Goal: Information Seeking & Learning: Compare options

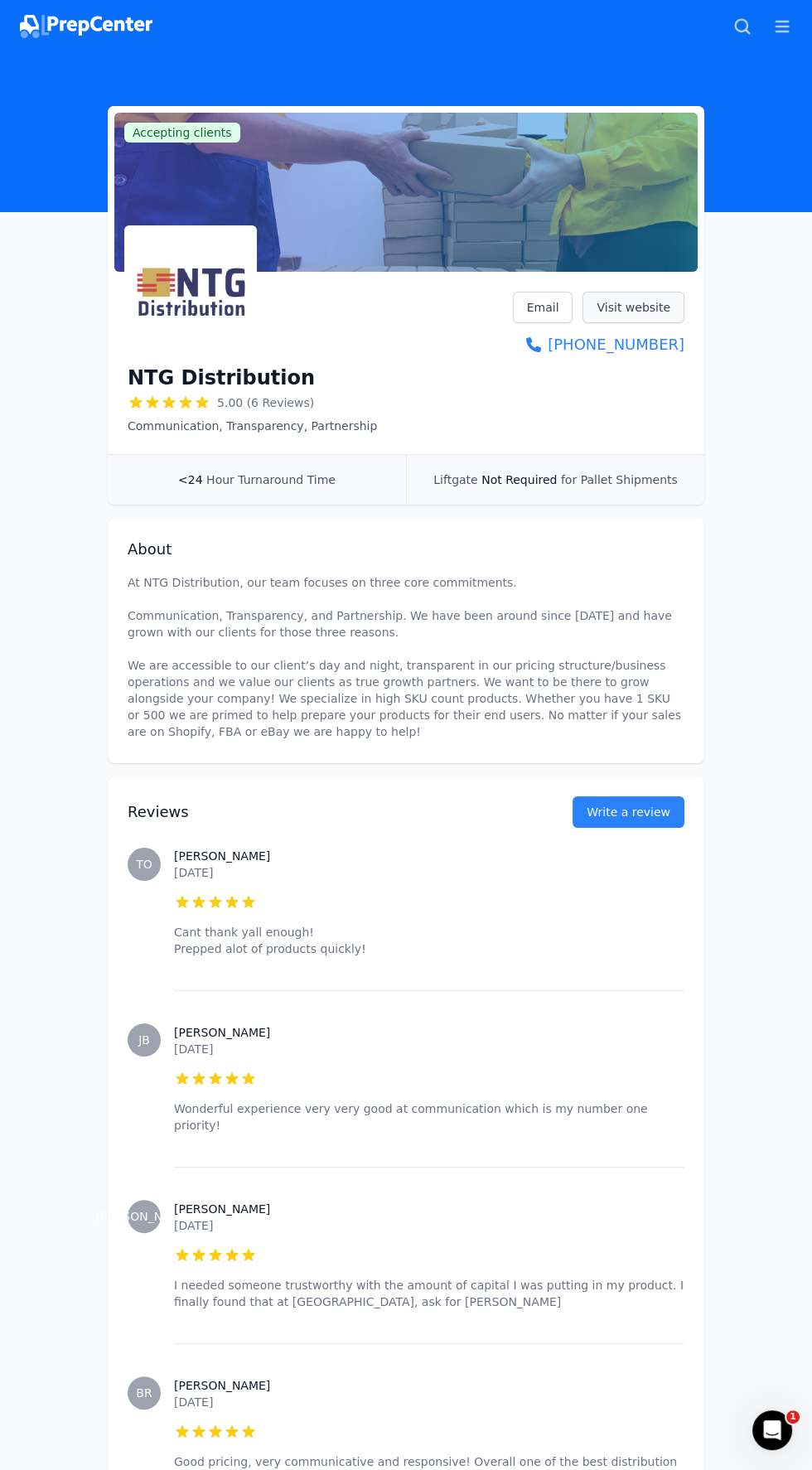
click at [661, 295] on link "Visit website" at bounding box center [634, 307] width 102 height 31
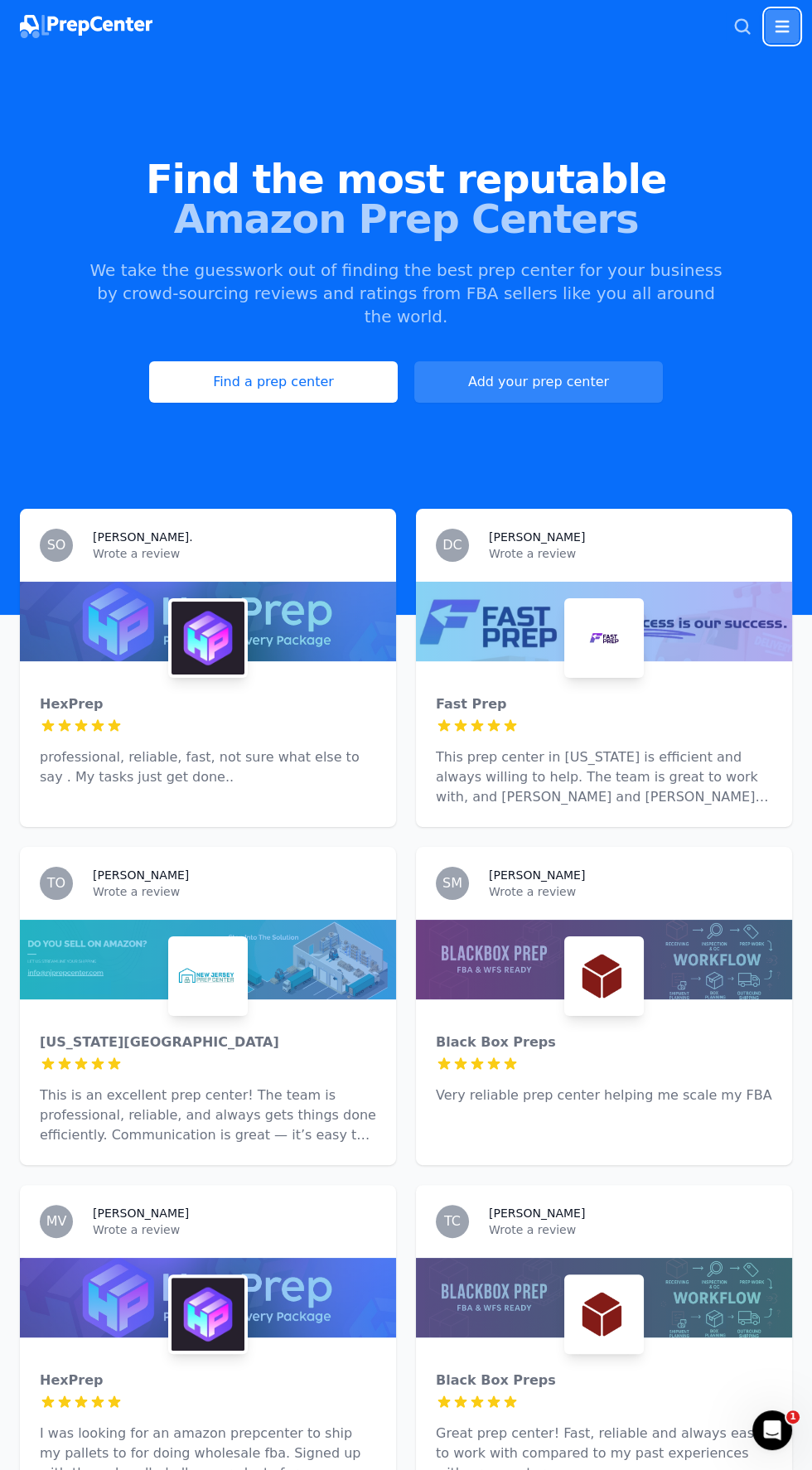
click at [782, 19] on icon "button" at bounding box center [782, 26] width 20 height 20
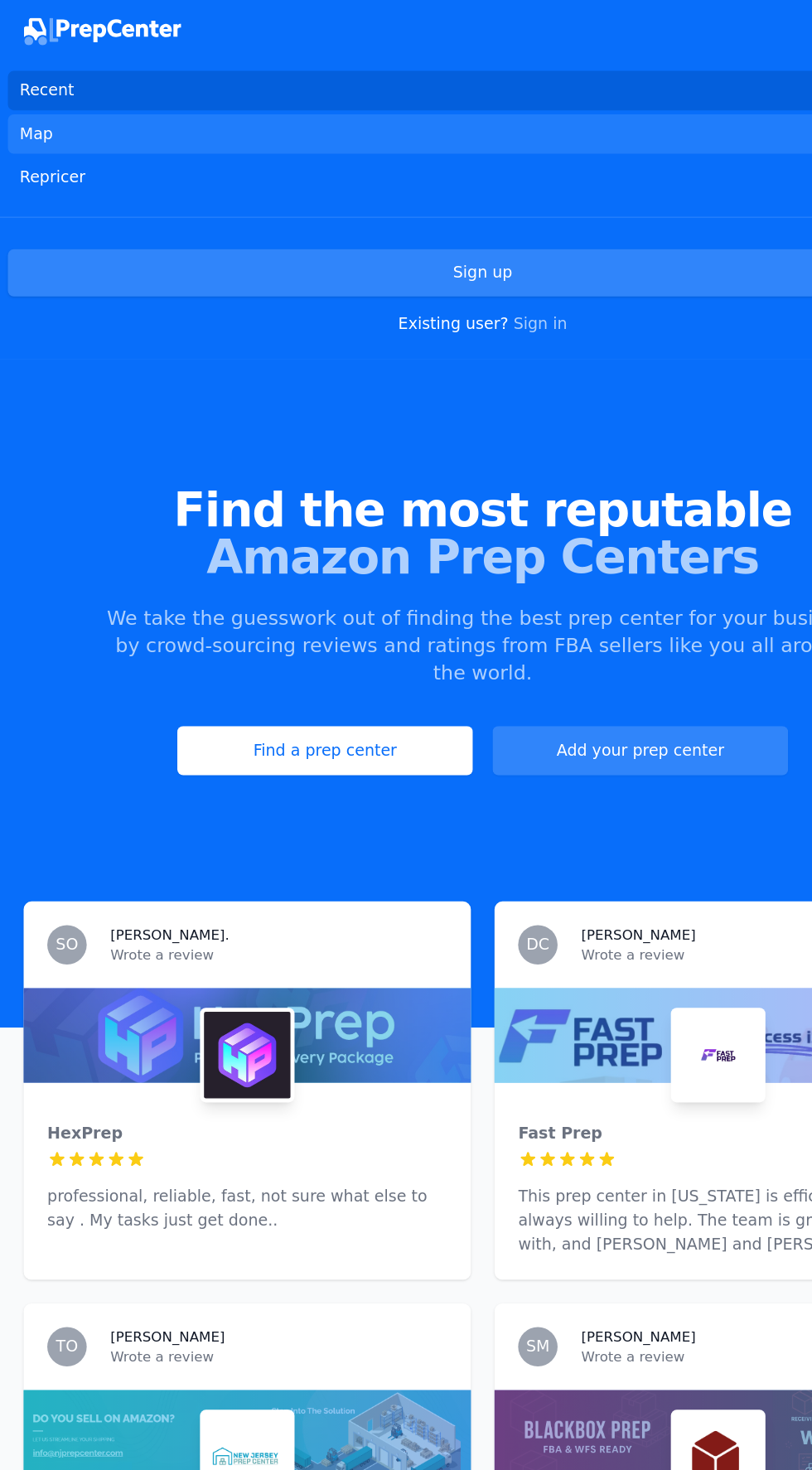
click at [51, 112] on link "Map" at bounding box center [405, 112] width 799 height 33
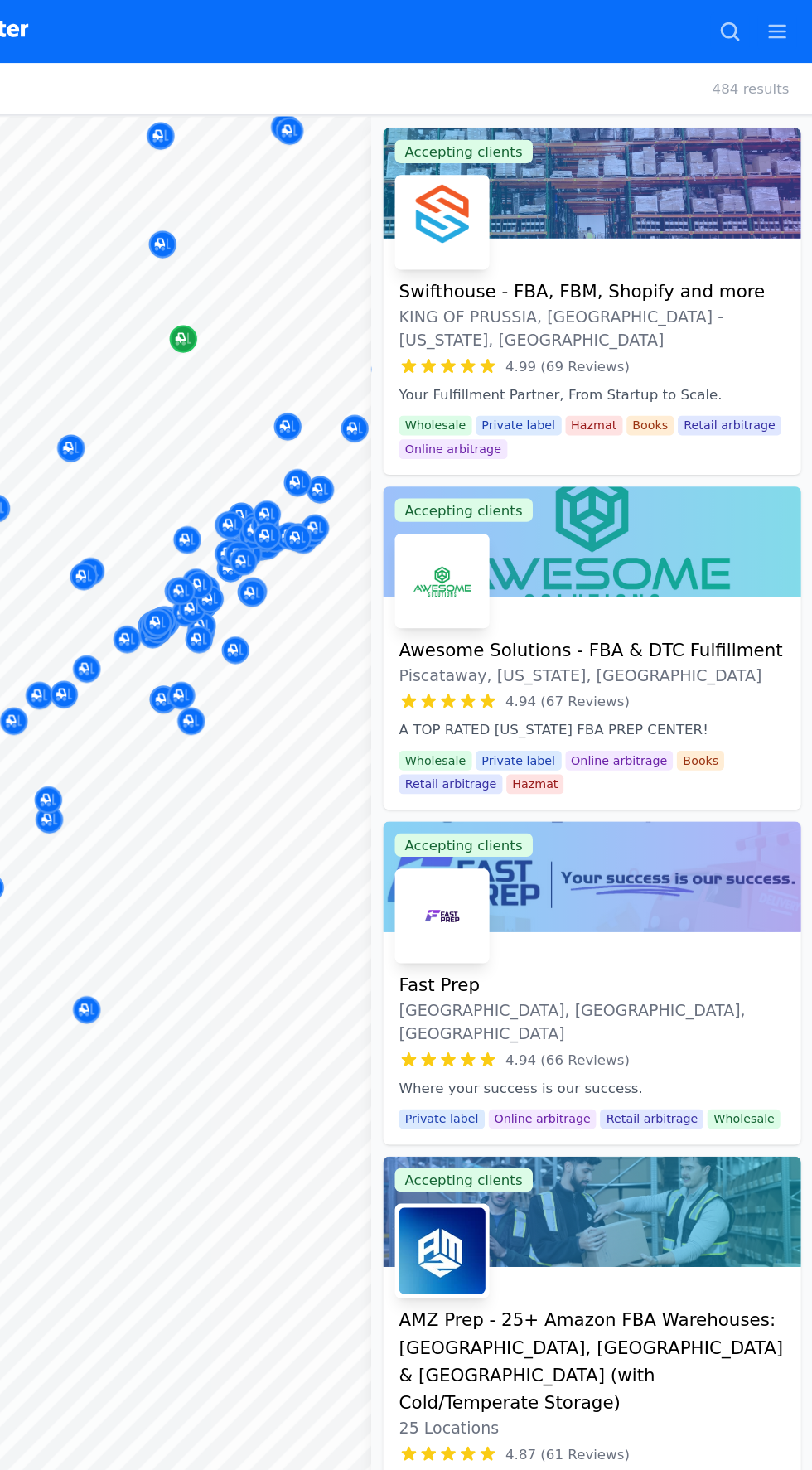
click at [289, 281] on icon "Map marker" at bounding box center [282, 285] width 13 height 16
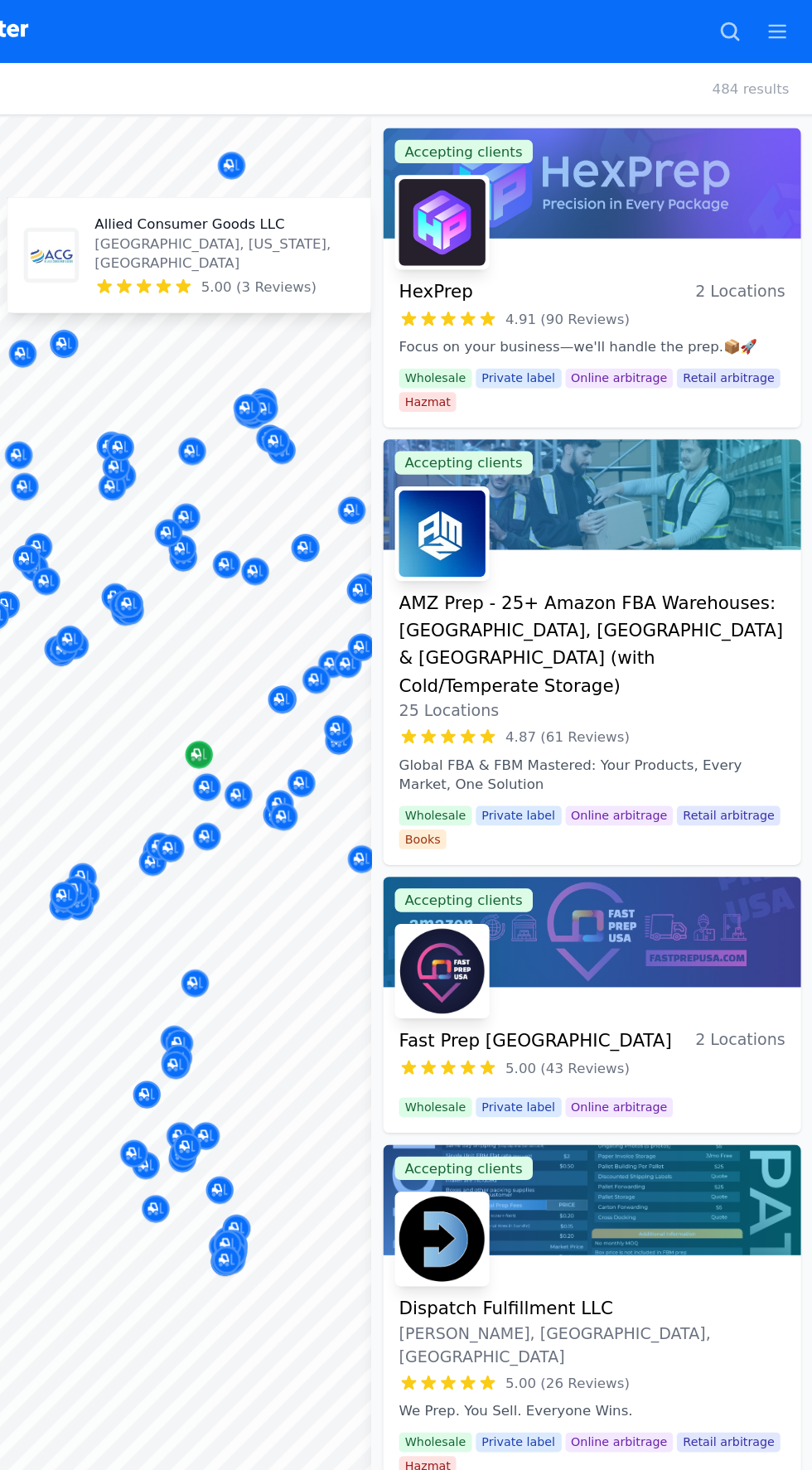
click at [298, 636] on icon "Map marker" at bounding box center [296, 635] width 13 height 16
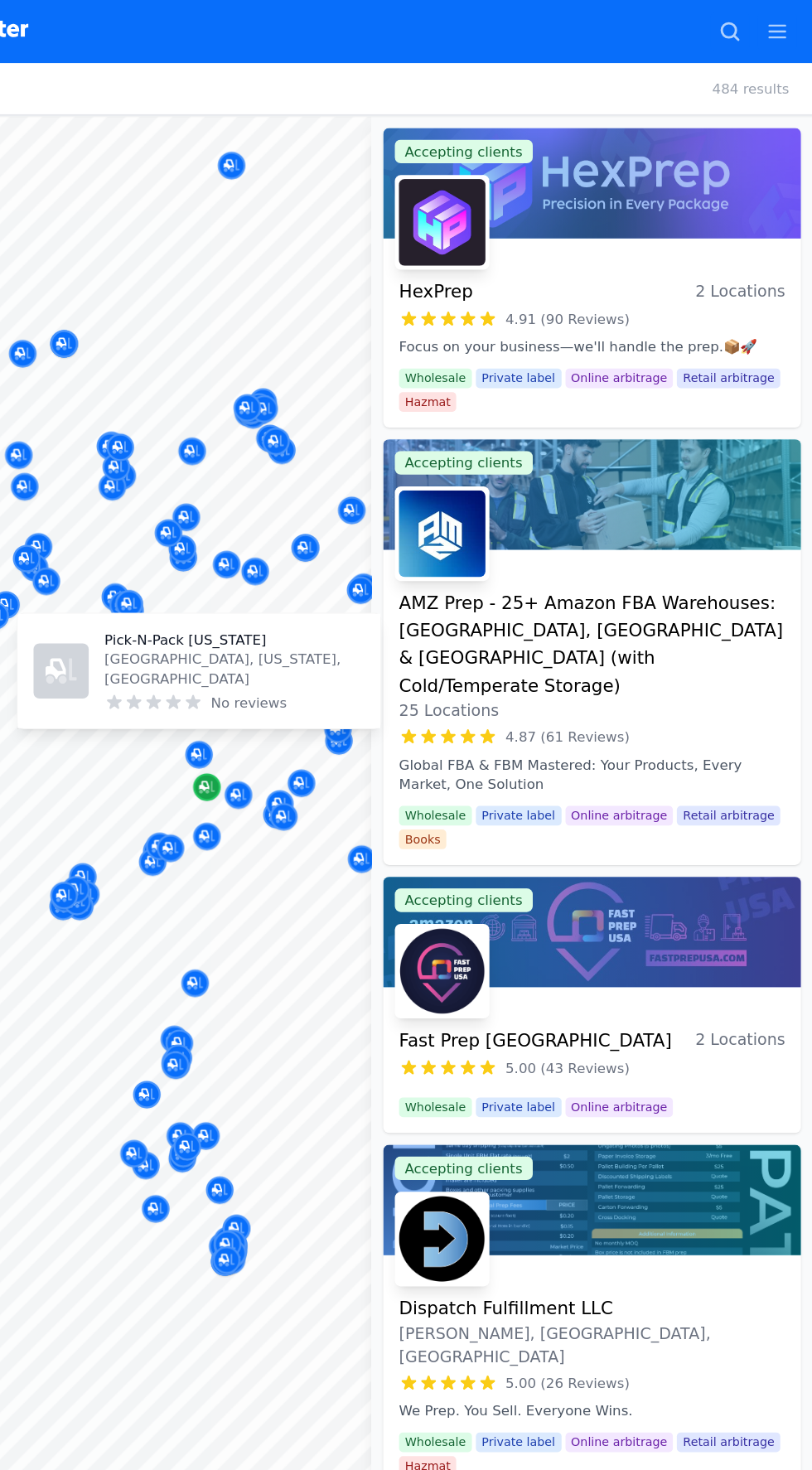
click at [306, 665] on icon "Map marker" at bounding box center [302, 662] width 13 height 16
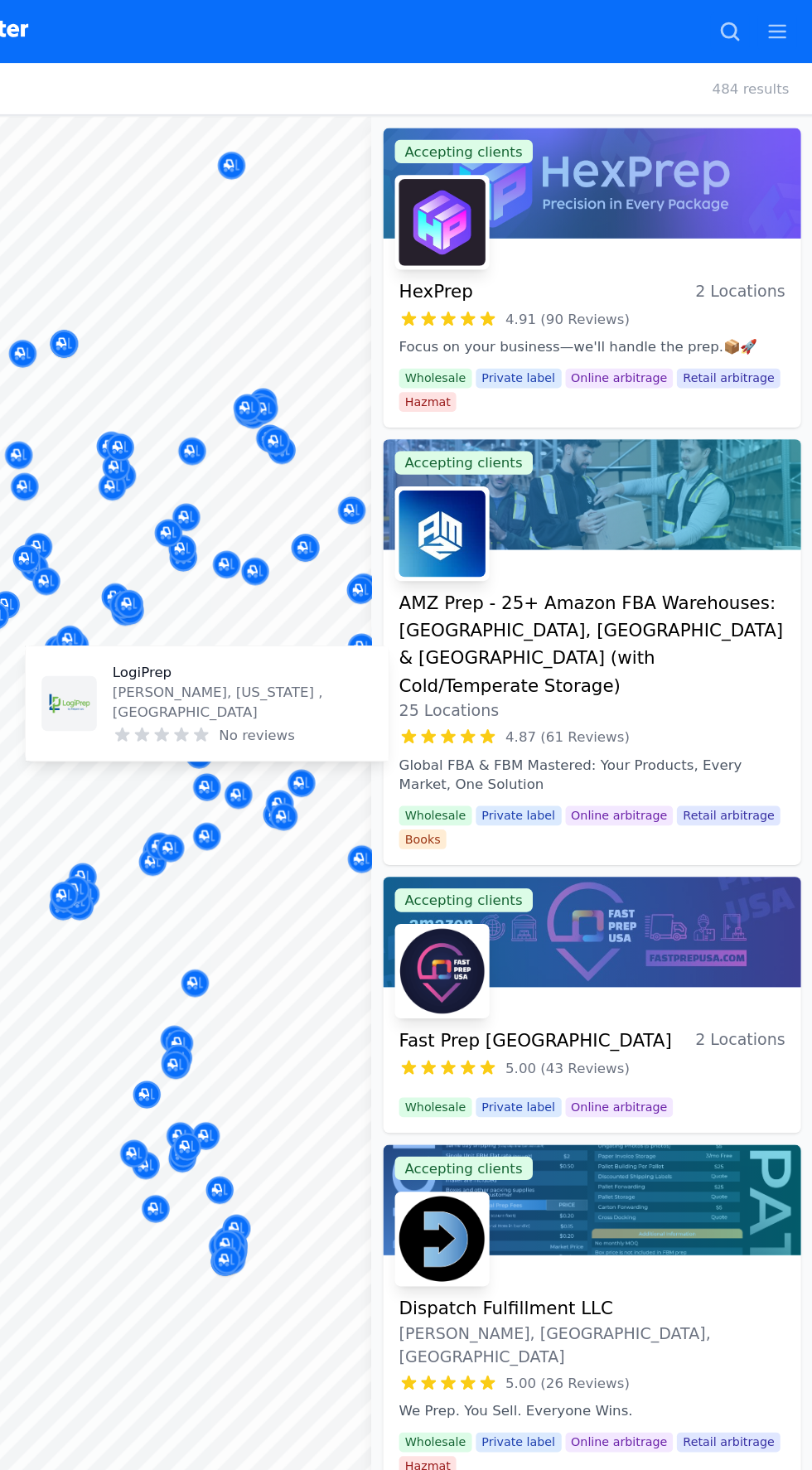
click at [291, 694] on button "Map marker" at bounding box center [303, 705] width 23 height 25
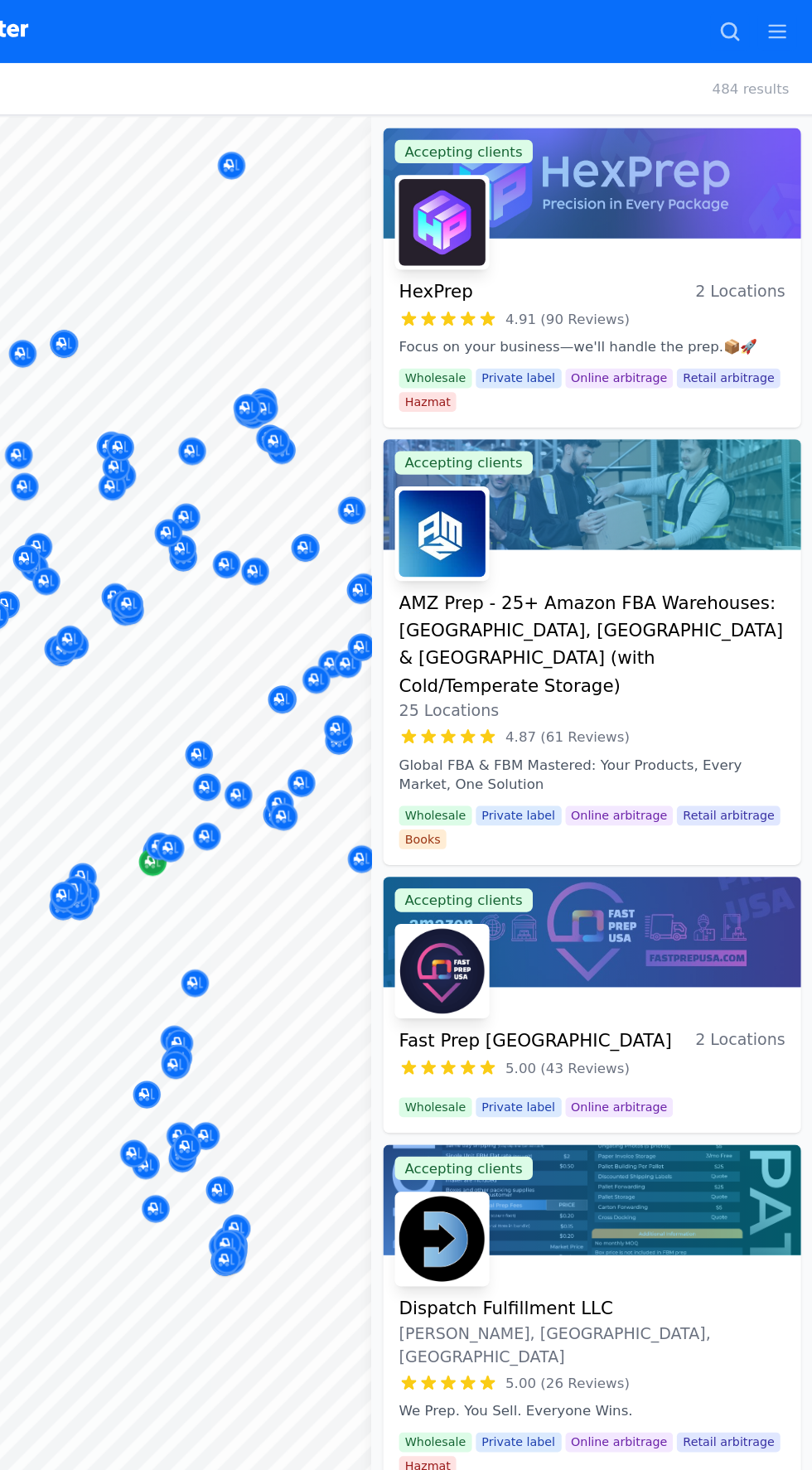
click at [264, 728] on div "Map marker" at bounding box center [257, 725] width 23 height 23
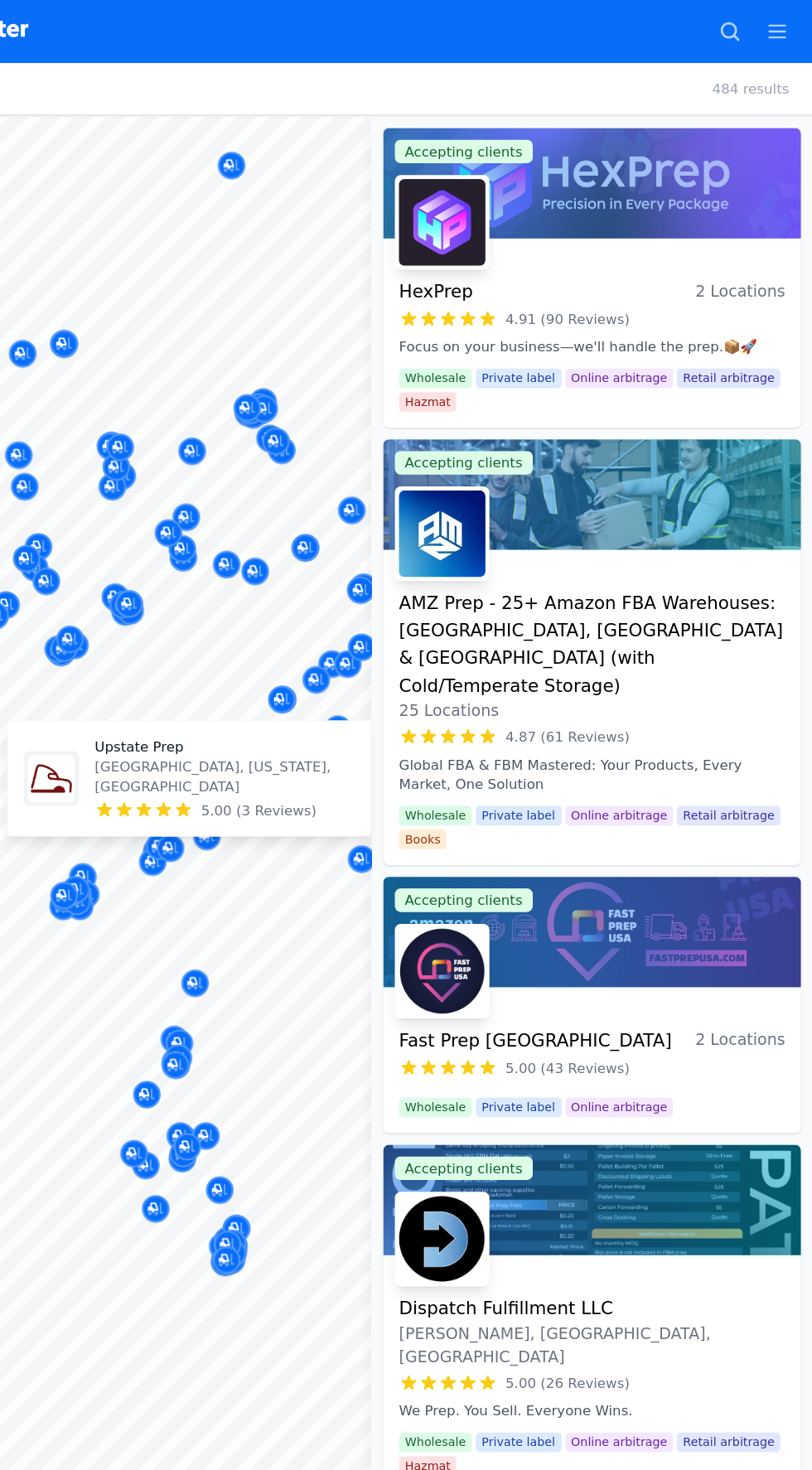
click at [203, 773] on button "Map marker" at bounding box center [195, 764] width 23 height 25
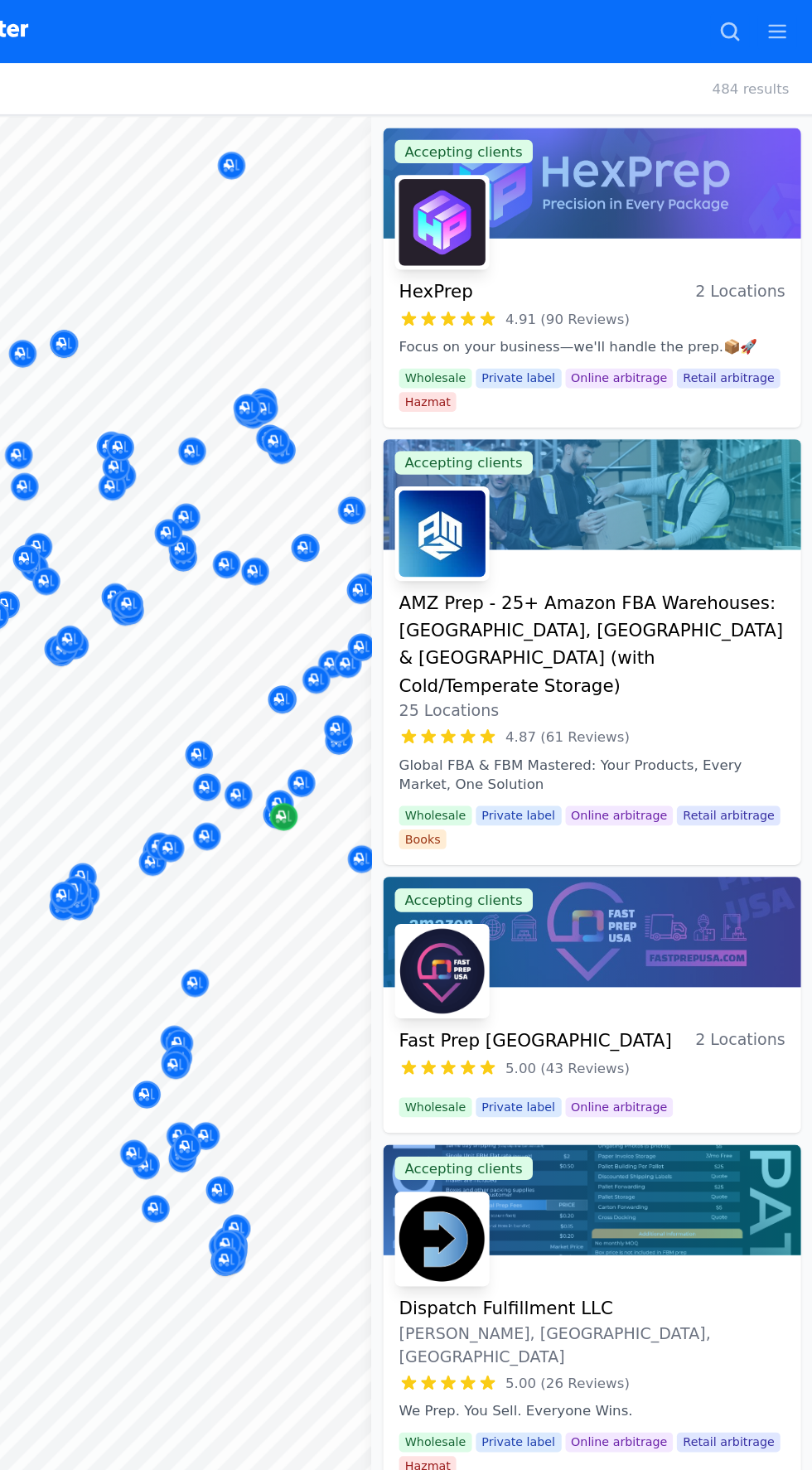
click at [367, 696] on div "Map marker" at bounding box center [367, 687] width 23 height 23
click at [232, 524] on button "Map marker" at bounding box center [238, 514] width 23 height 25
click at [661, 544] on div "AMZ Prep - 25+ Amazon FBA Warehouses: US, Canada & UK (with Cold/Temperate Stor…" at bounding box center [626, 552] width 324 height 113
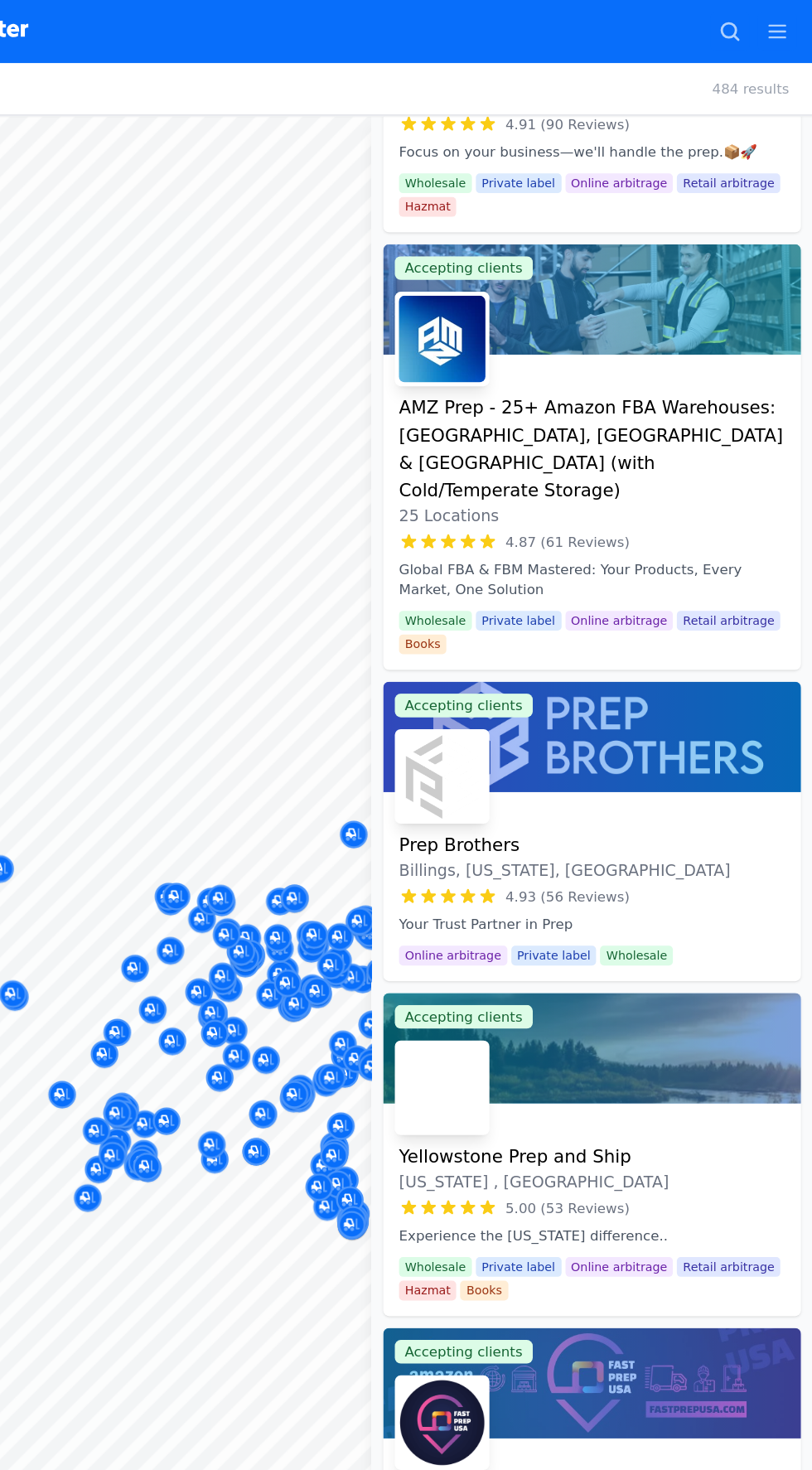
scroll to position [164, 0]
click at [559, 699] on div "Prep Brothers Billings, Montana, US" at bounding box center [626, 721] width 324 height 43
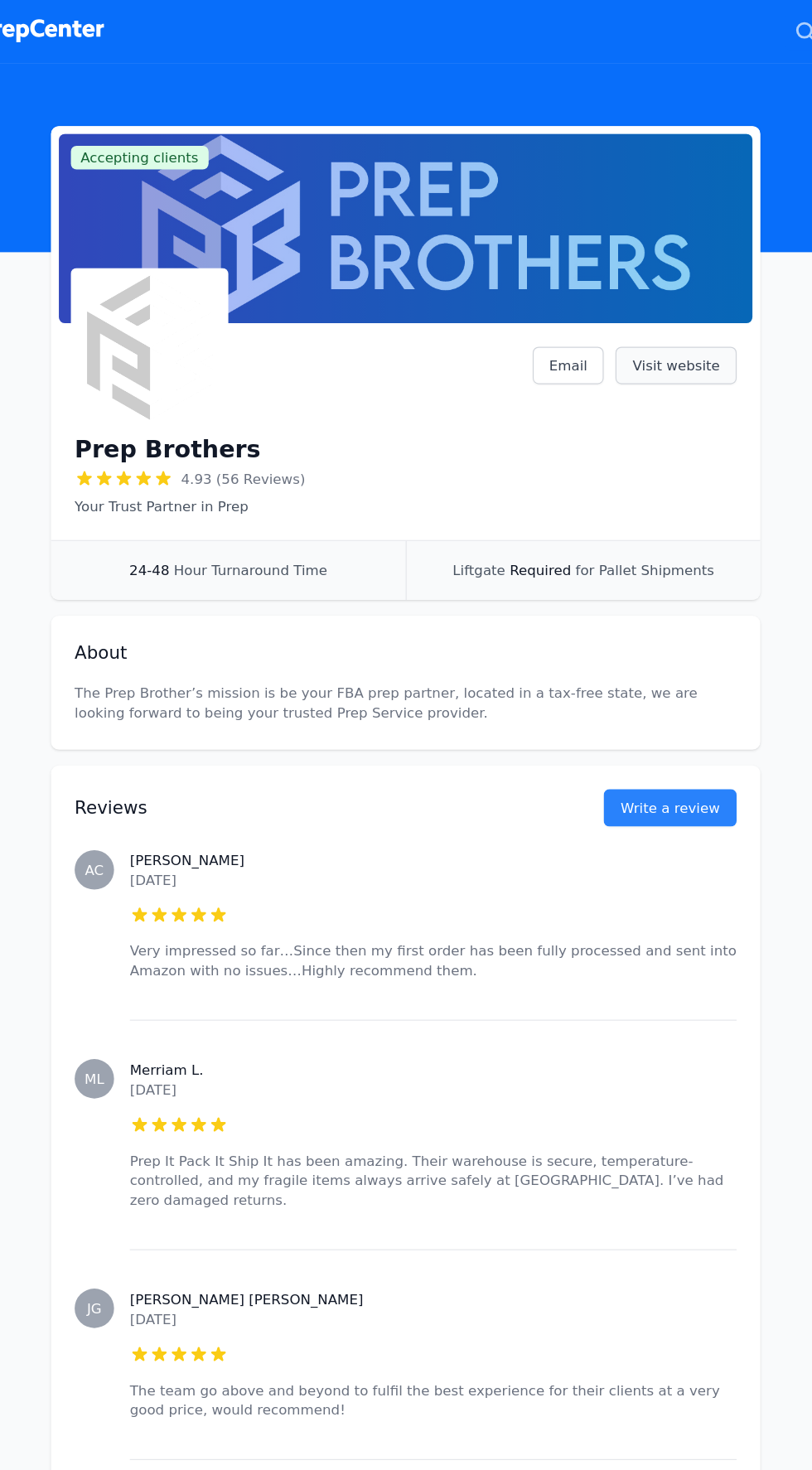
click at [656, 310] on link "Visit website" at bounding box center [634, 307] width 102 height 31
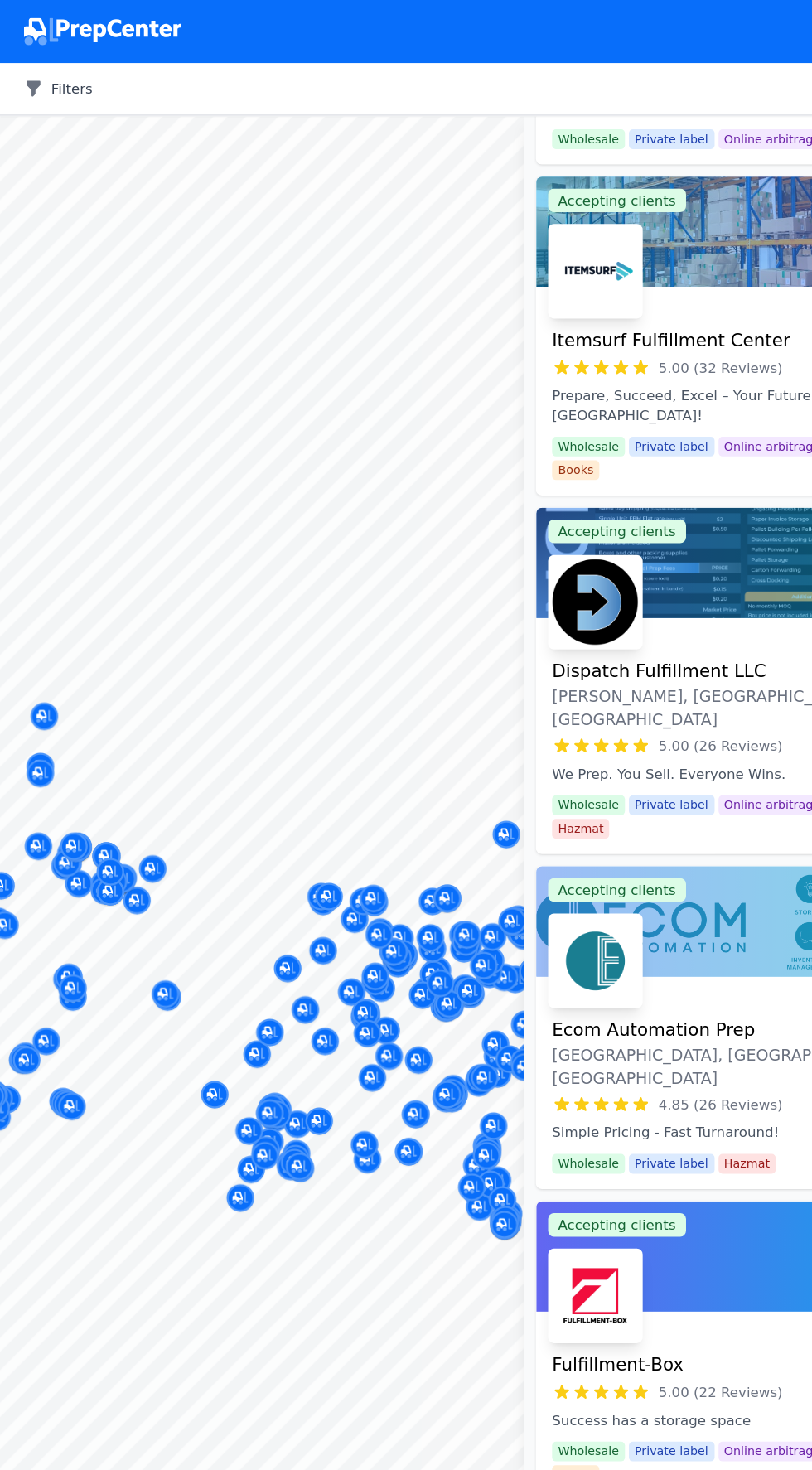
click at [50, 71] on button "Filters" at bounding box center [48, 74] width 58 height 16
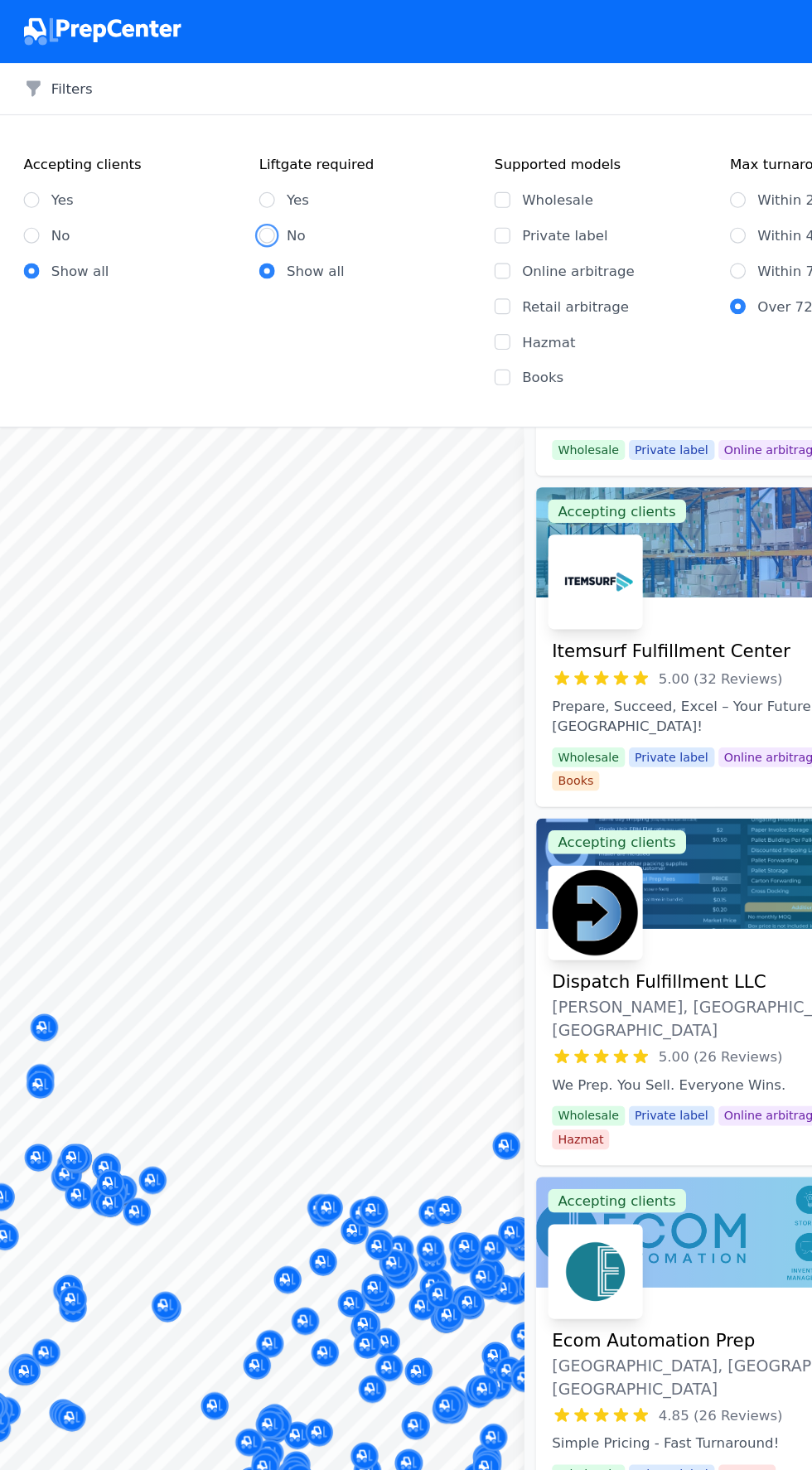
click at [224, 197] on input "No" at bounding box center [224, 198] width 13 height 13
radio input "true"
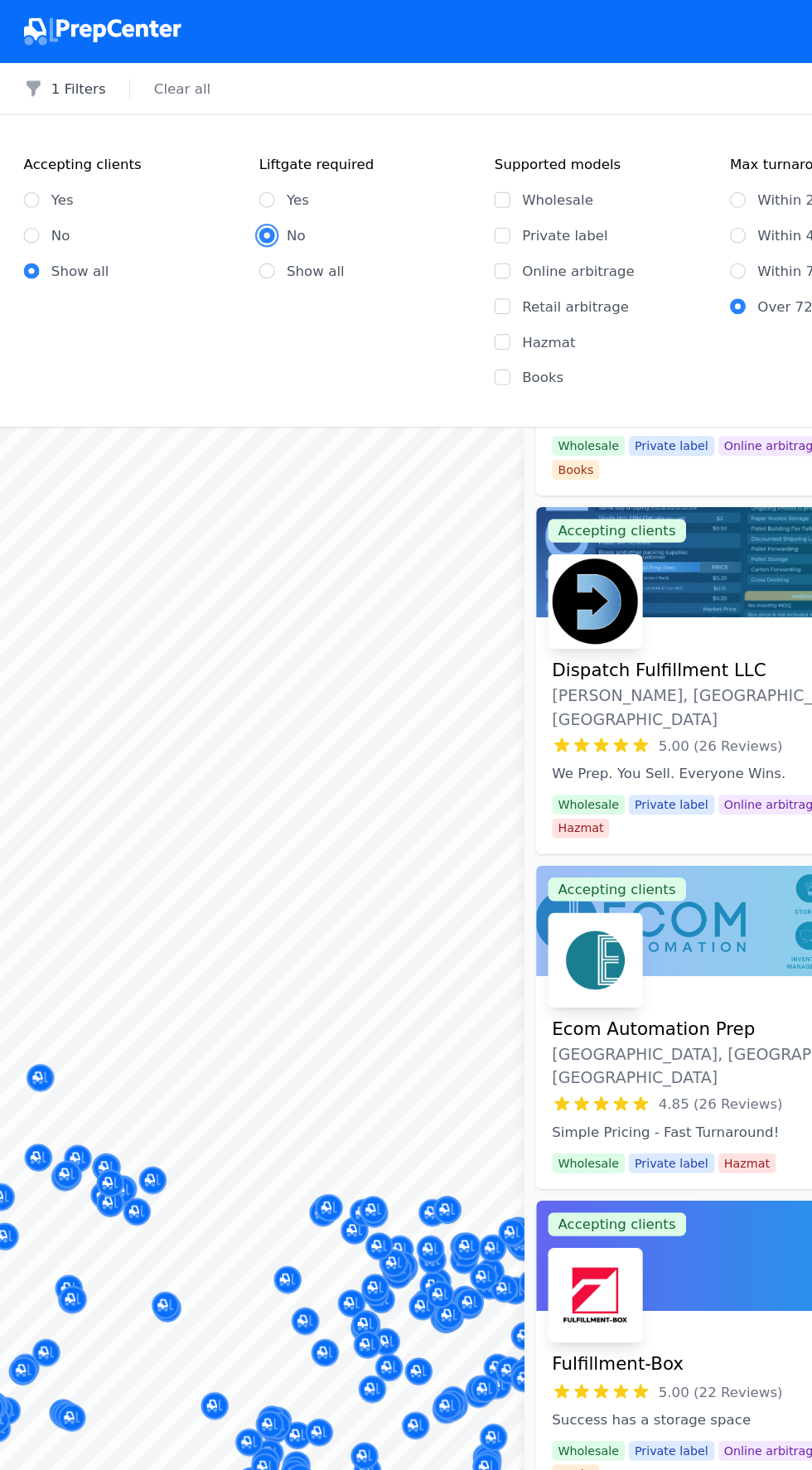
scroll to position [1116, 0]
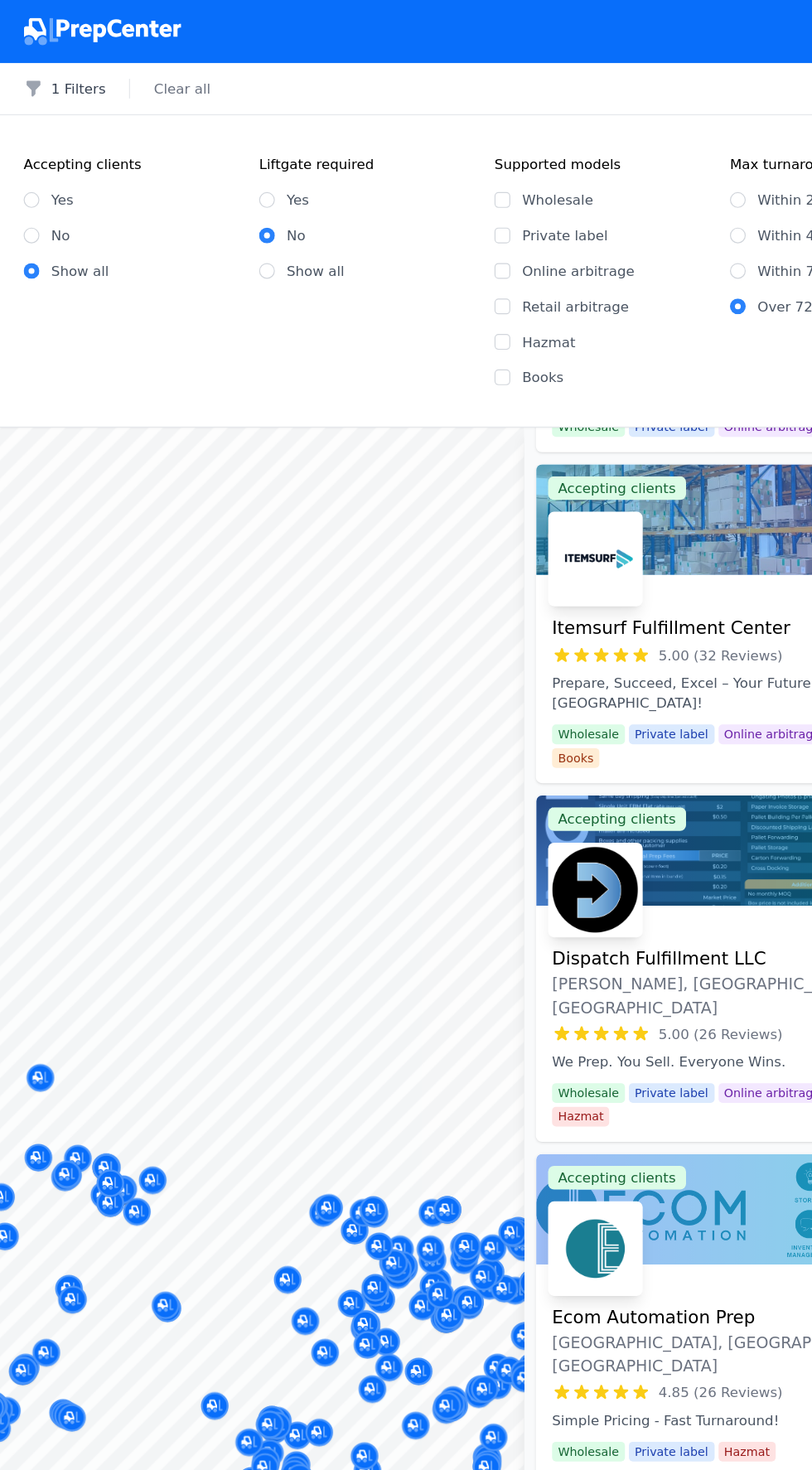
click at [43, 160] on label "Yes" at bounding box center [52, 168] width 19 height 16
click at [33, 161] on input "Yes" at bounding box center [26, 168] width 13 height 13
radio input "true"
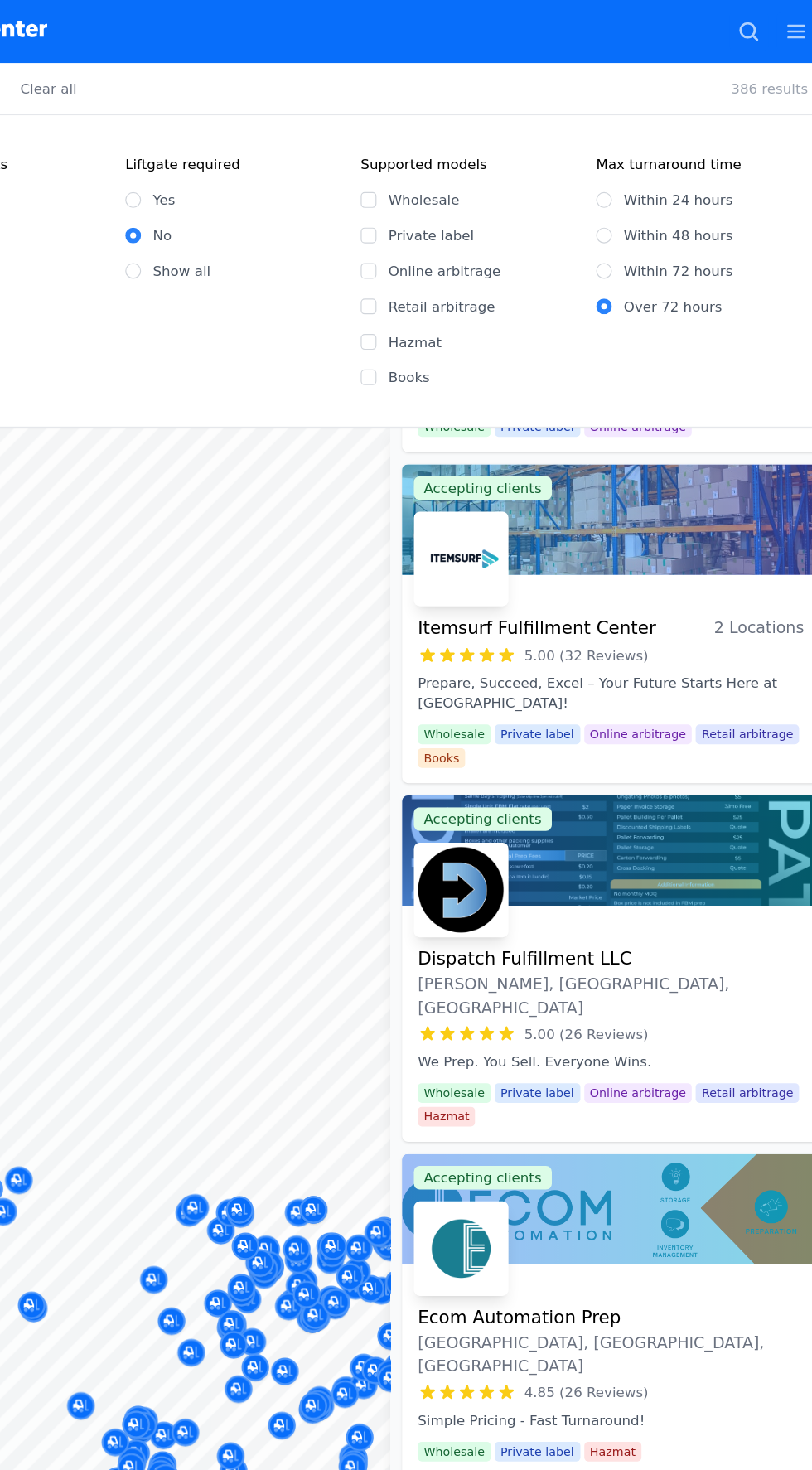
scroll to position [0, 0]
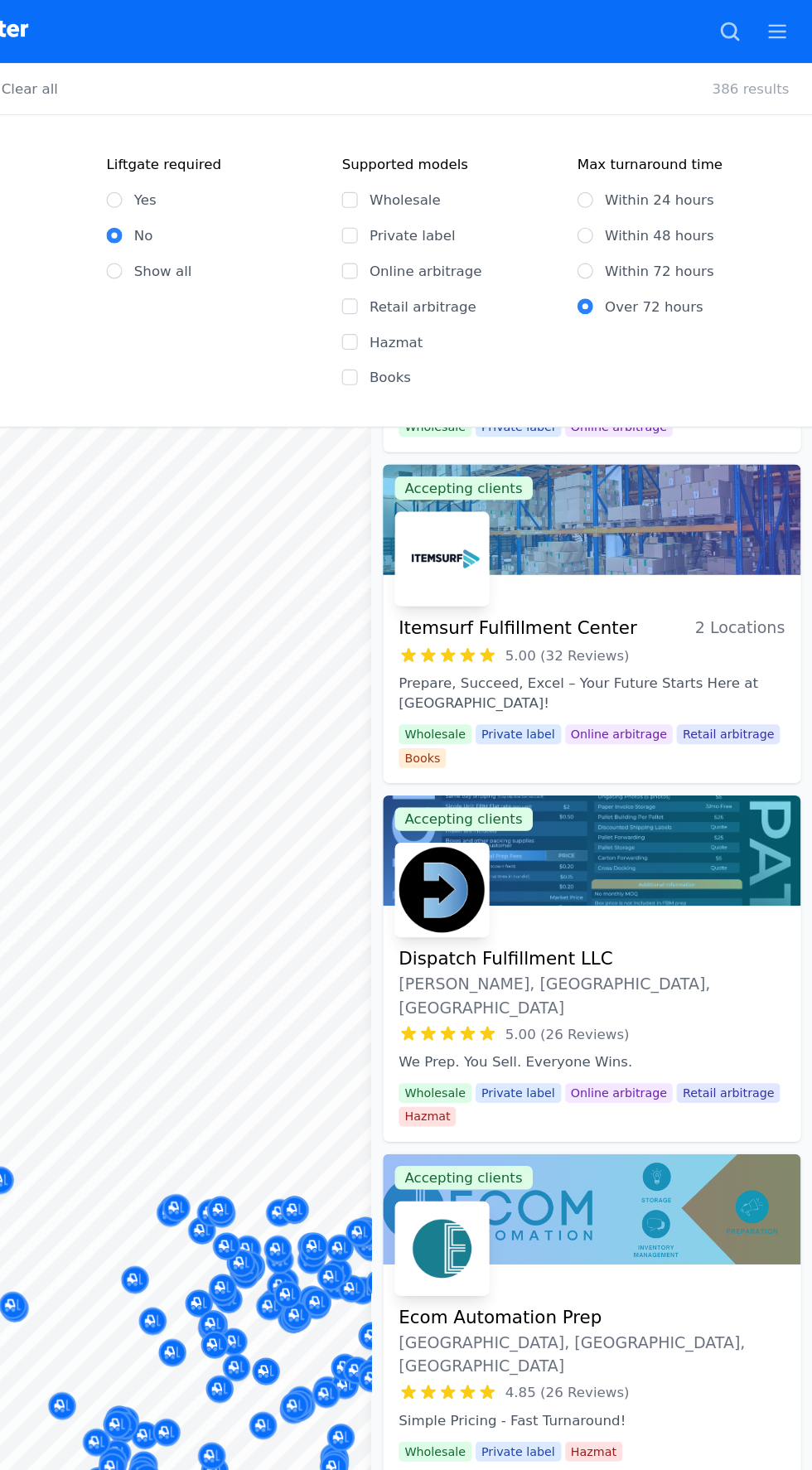
click at [495, 226] on label "Online arbitrage" at bounding box center [516, 228] width 155 height 16
click at [429, 226] on input "Online arbitrage" at bounding box center [422, 228] width 13 height 13
checkbox input "true"
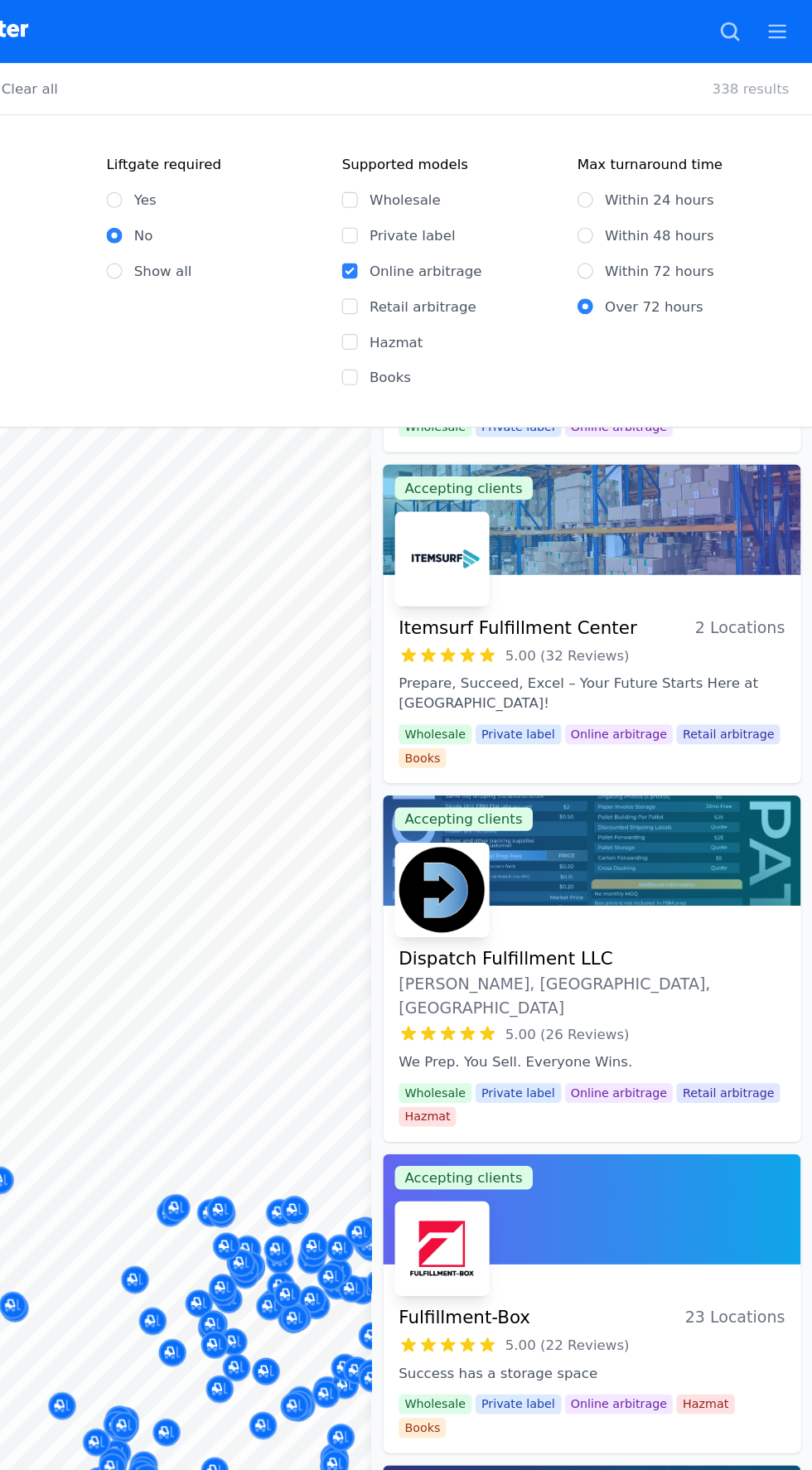
click at [621, 566] on p "Prepare, Succeed, Excel – Your Future Starts Here at Itemsurf Prep Center!" at bounding box center [626, 582] width 324 height 33
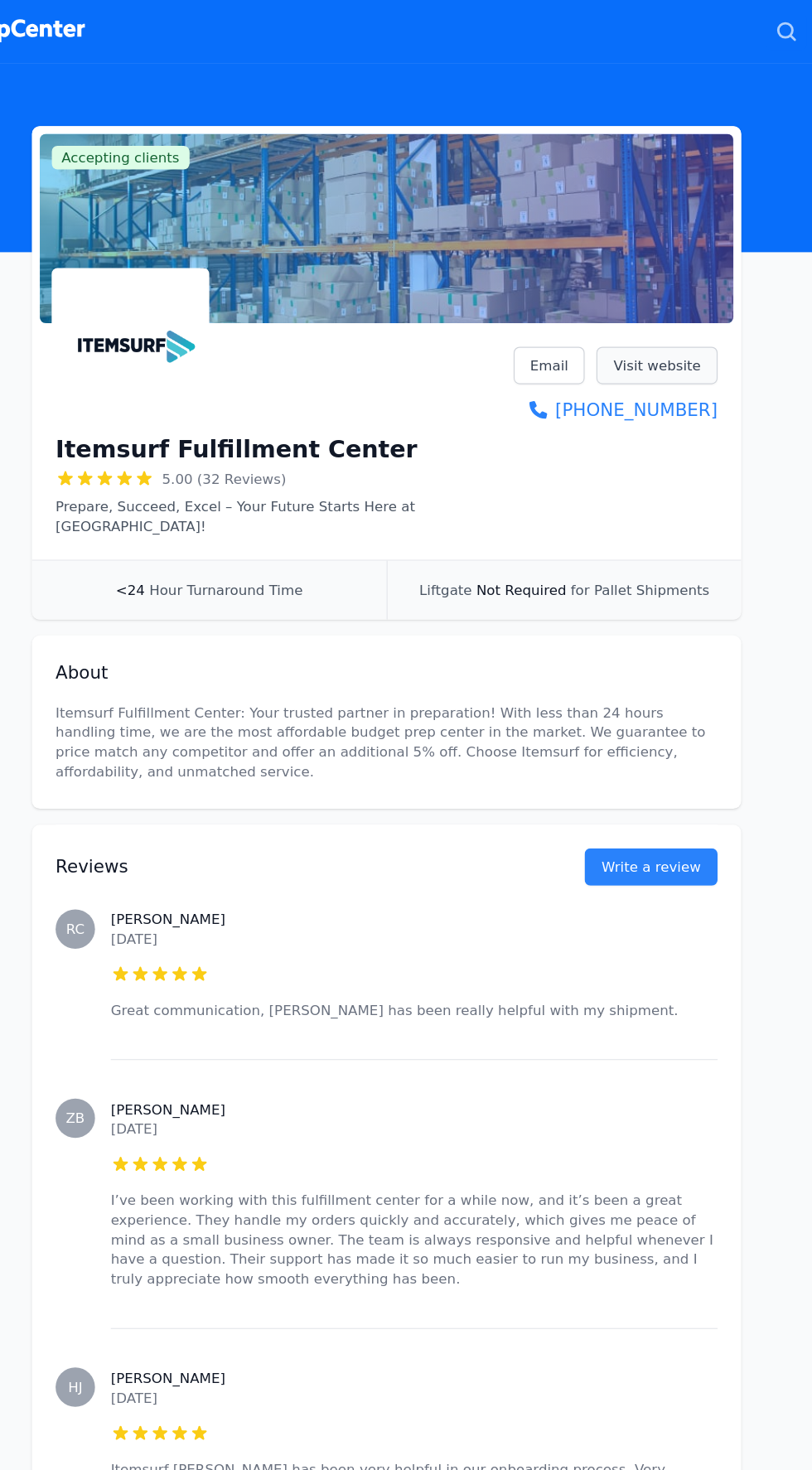
click at [660, 309] on link "Visit website" at bounding box center [634, 307] width 102 height 31
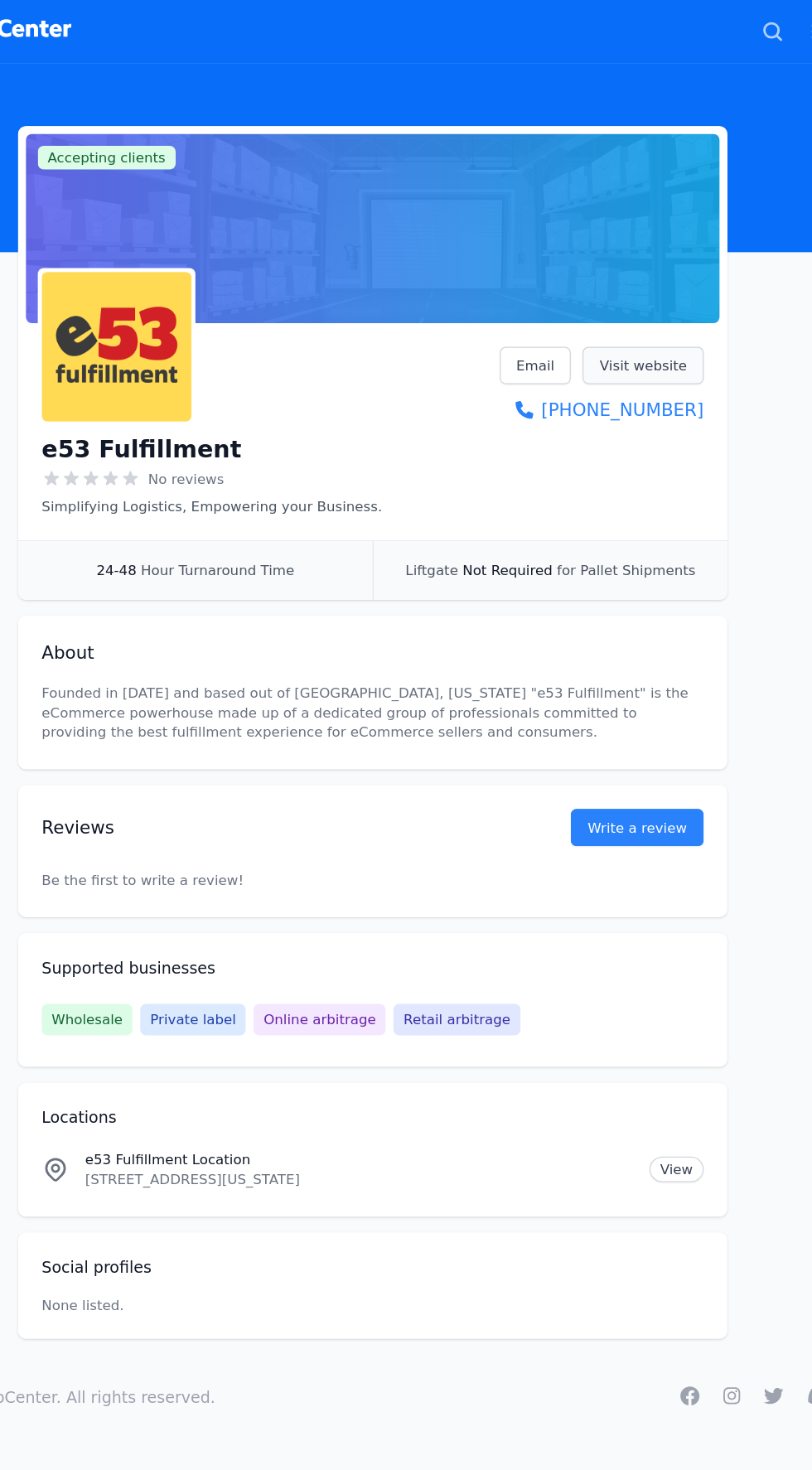
click at [655, 307] on link "Visit website" at bounding box center [634, 307] width 102 height 31
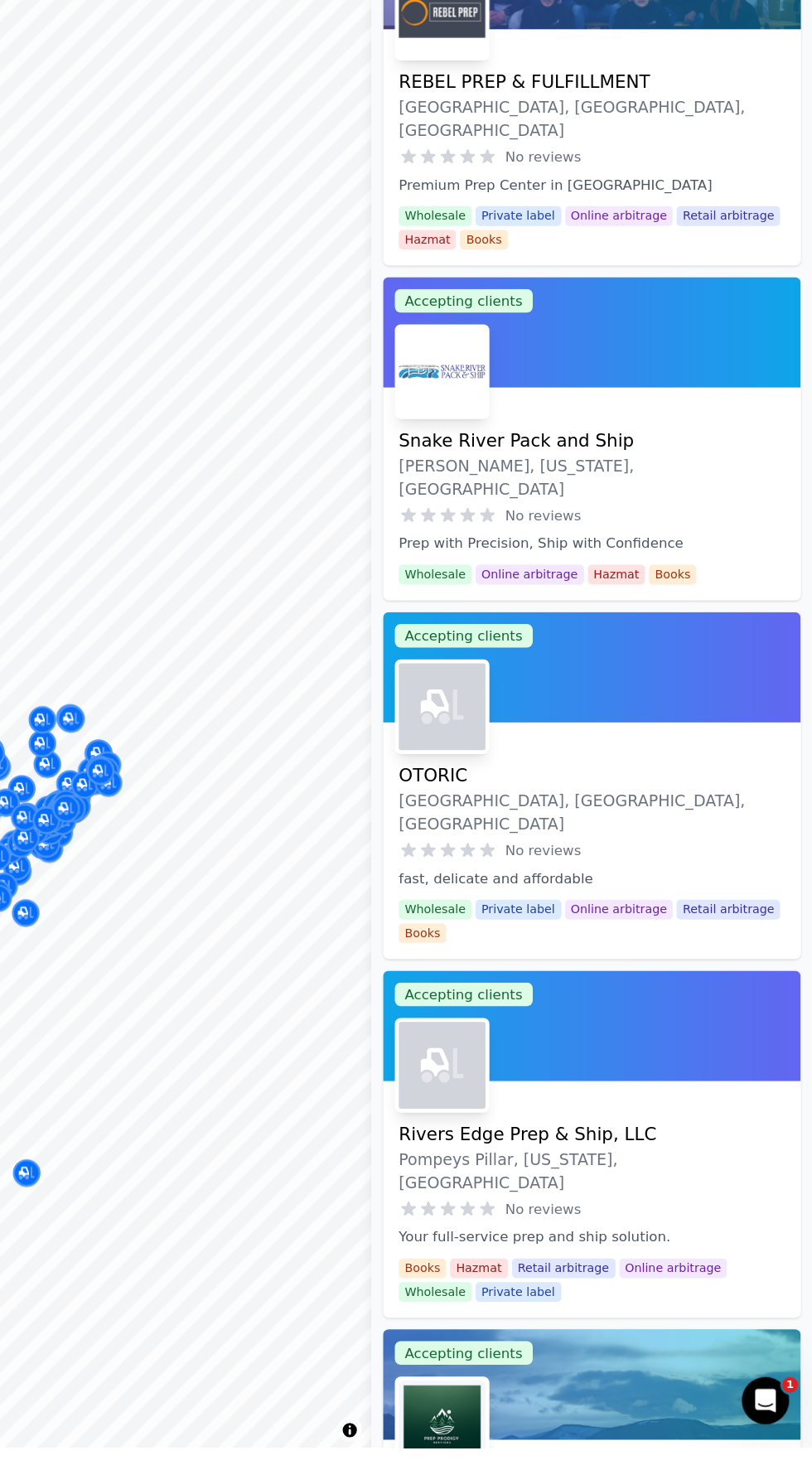
scroll to position [102817, 0]
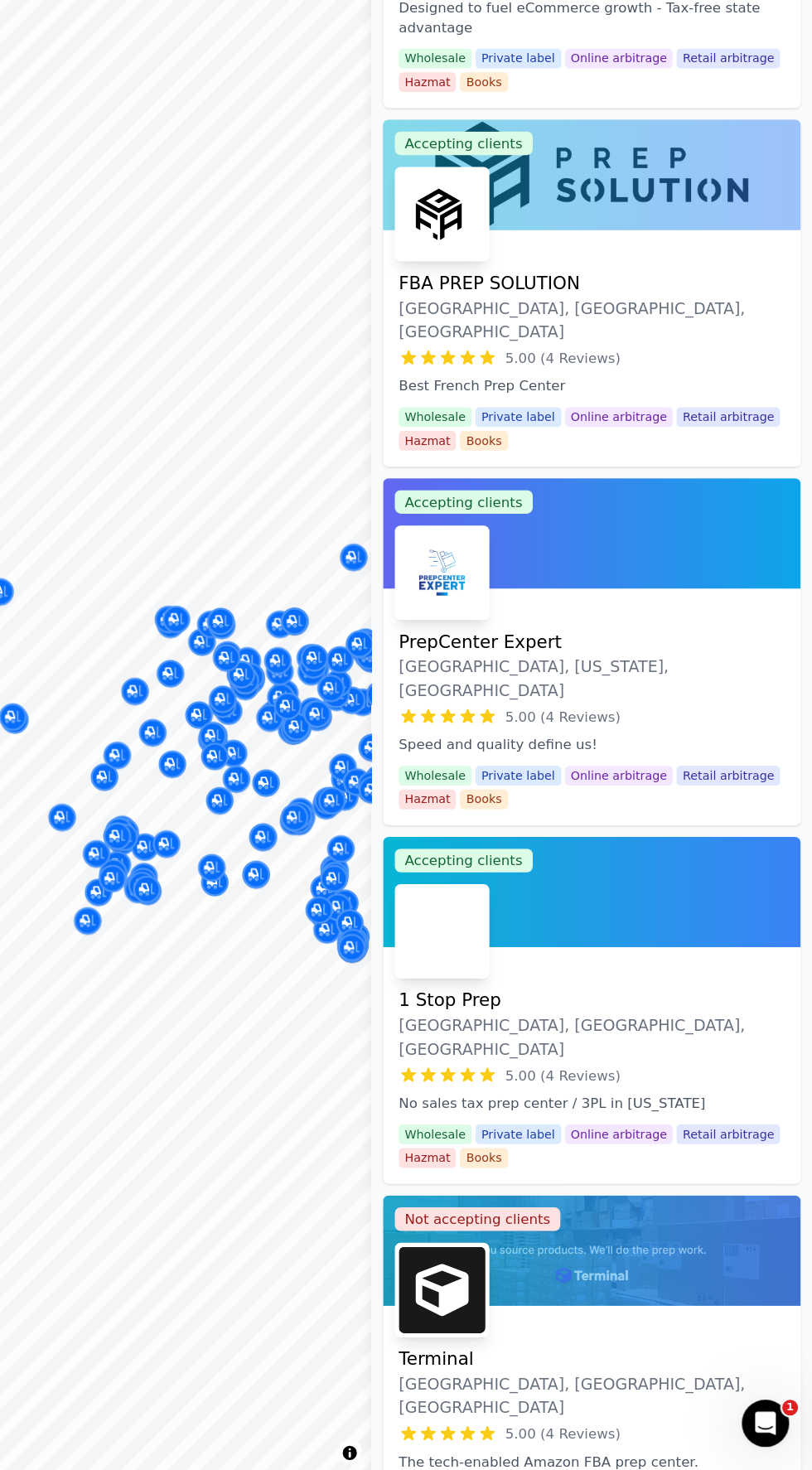
scroll to position [88015, 0]
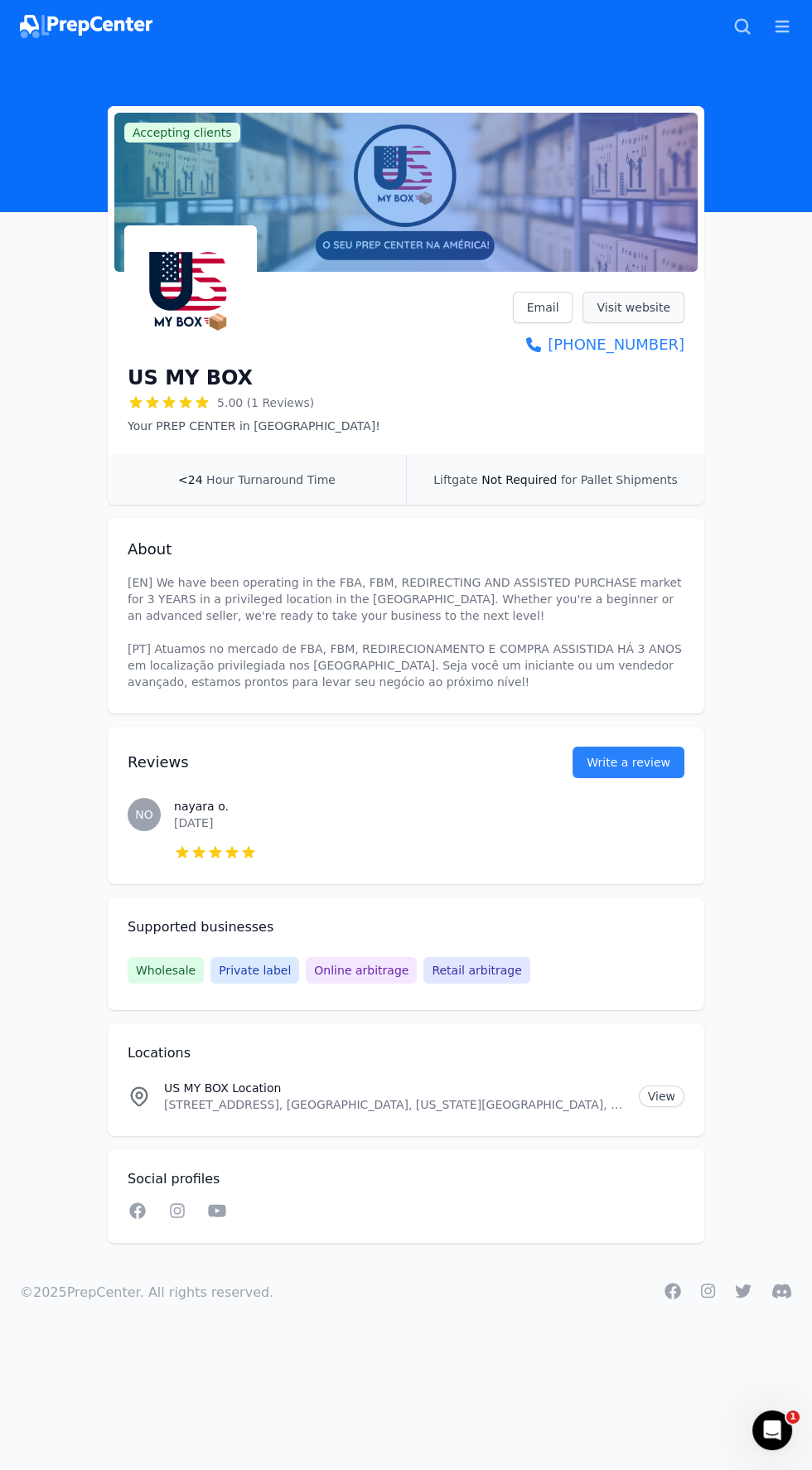
click at [662, 311] on link "Visit website" at bounding box center [634, 307] width 102 height 31
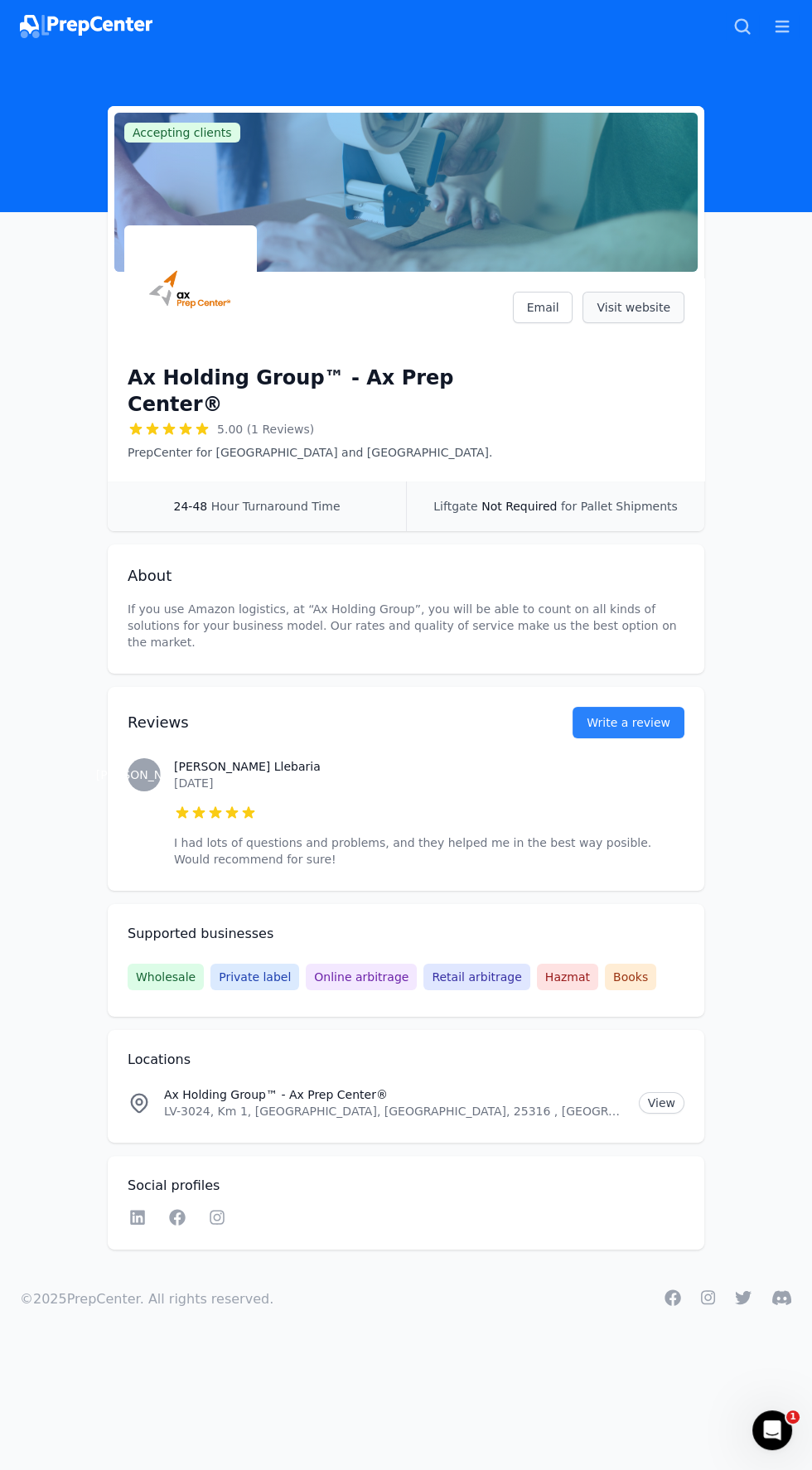
click at [657, 308] on link "Visit website" at bounding box center [634, 307] width 102 height 31
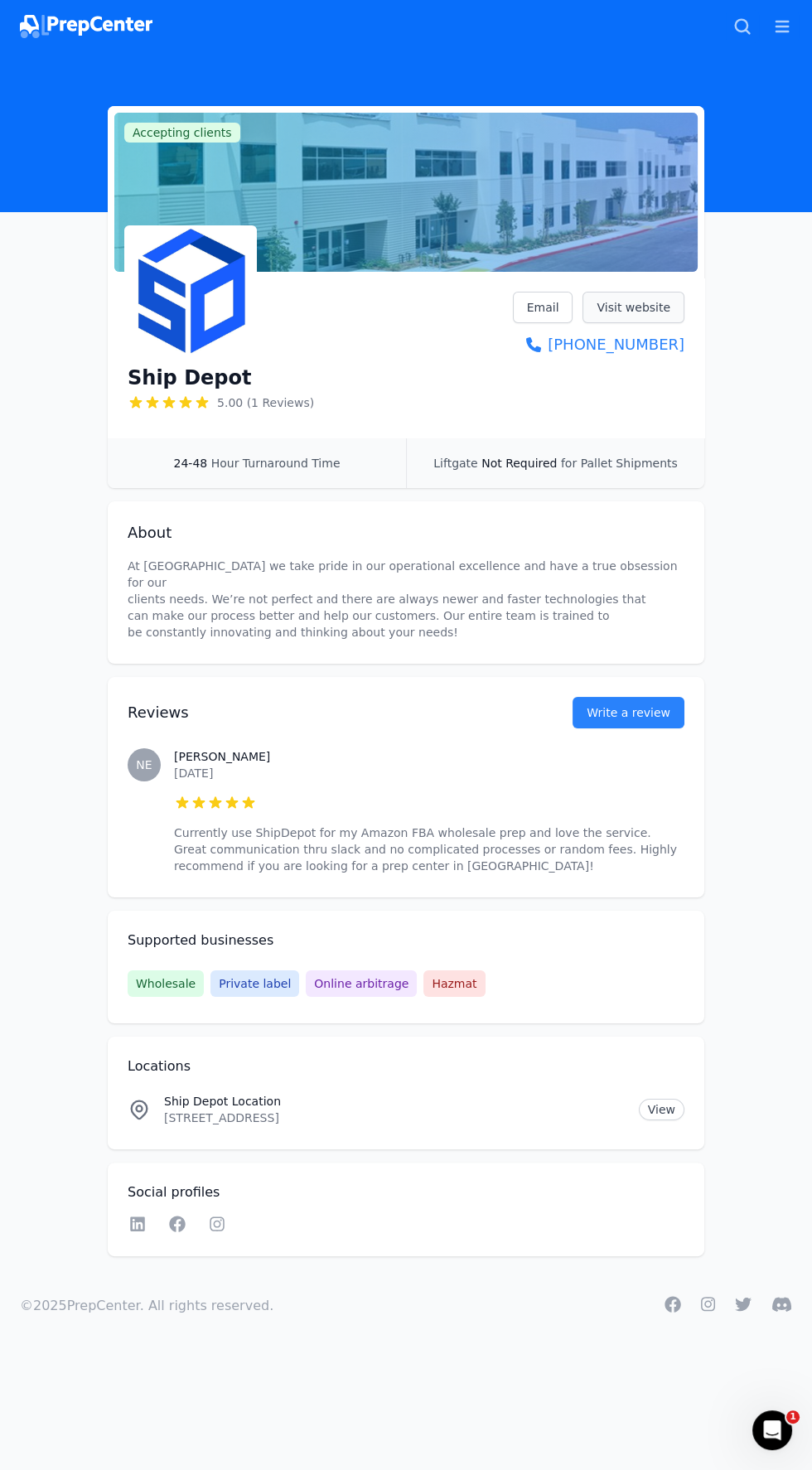
click at [676, 302] on link "Visit website" at bounding box center [634, 307] width 102 height 31
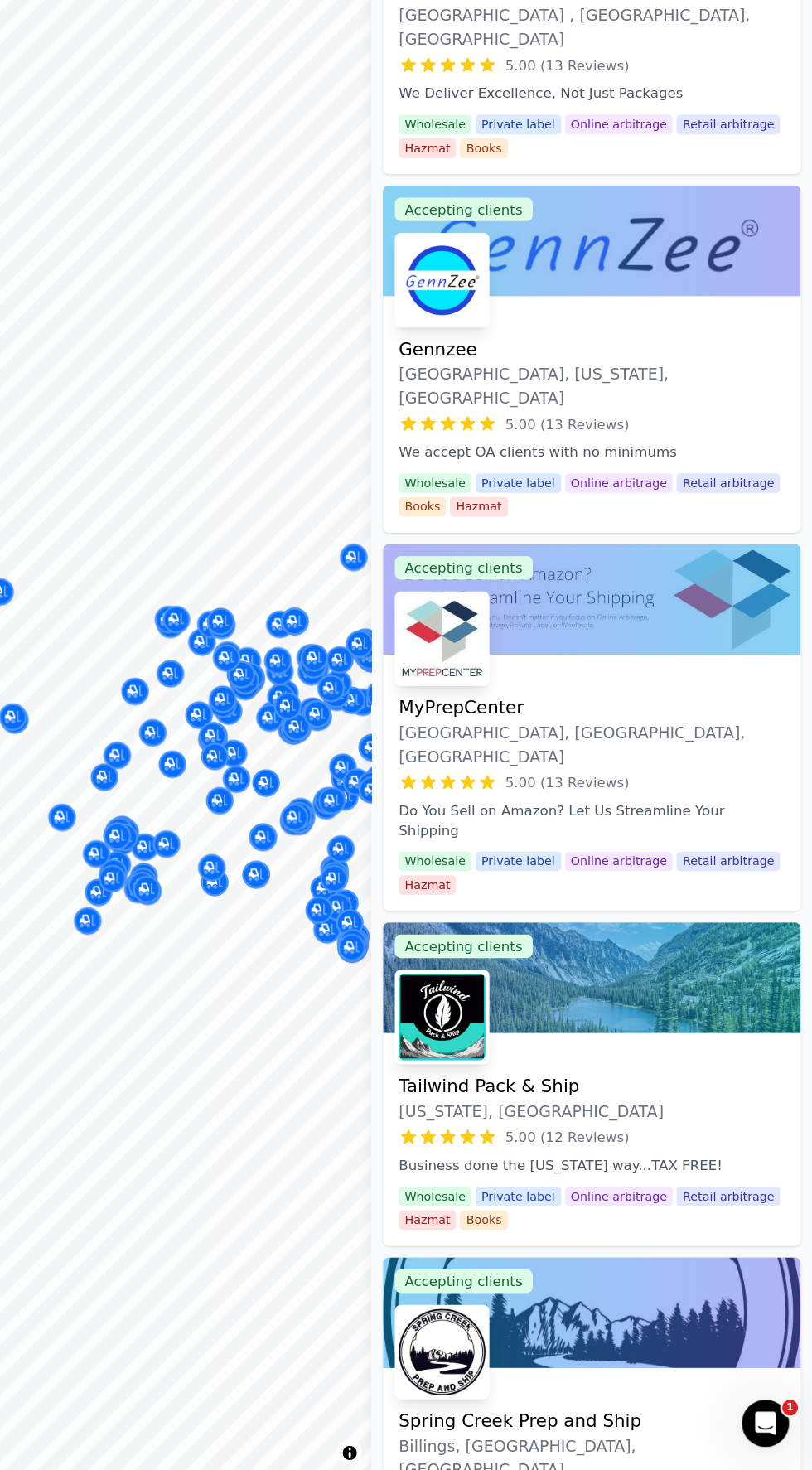
scroll to position [4068, 0]
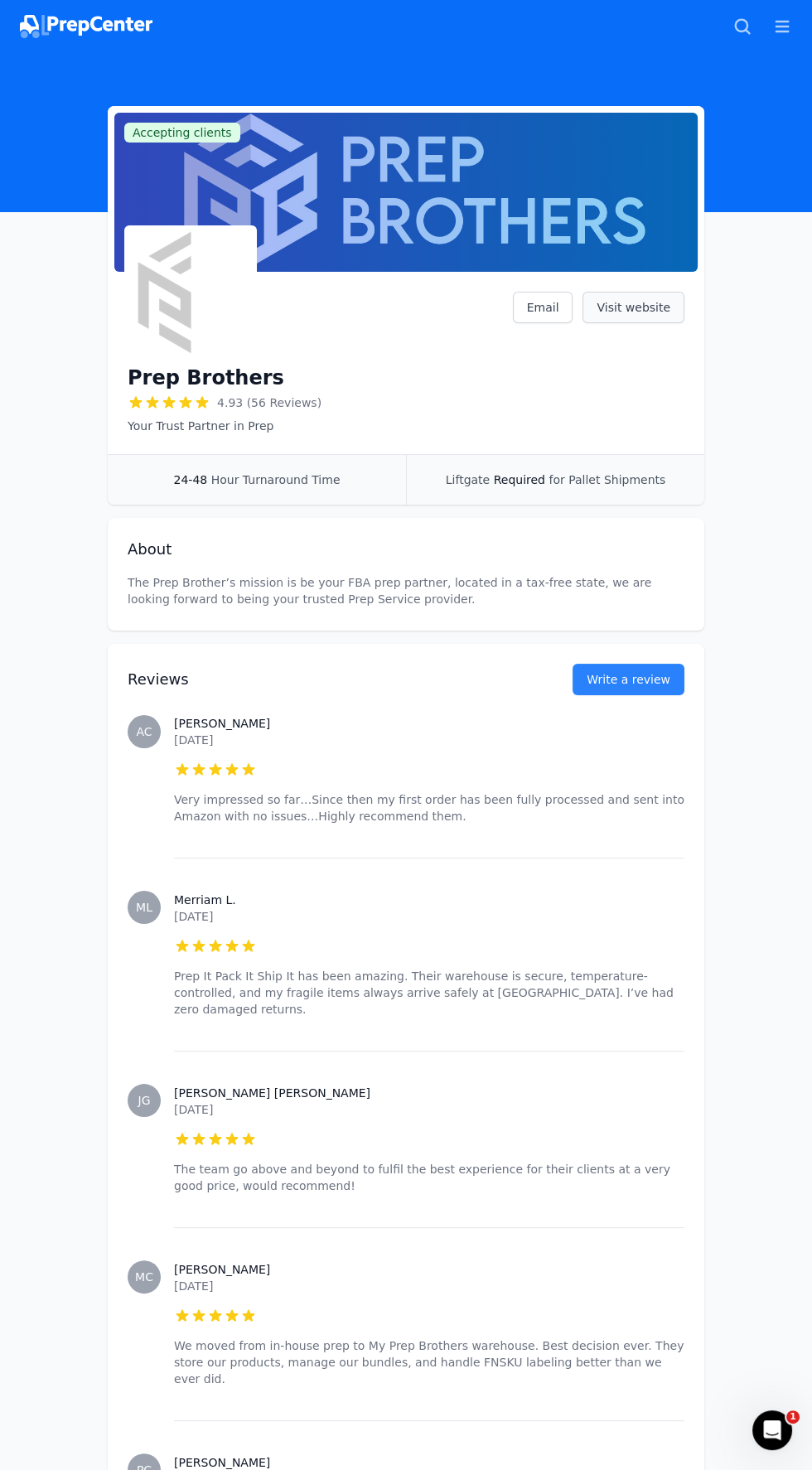
click at [661, 303] on link "Visit website" at bounding box center [634, 307] width 102 height 31
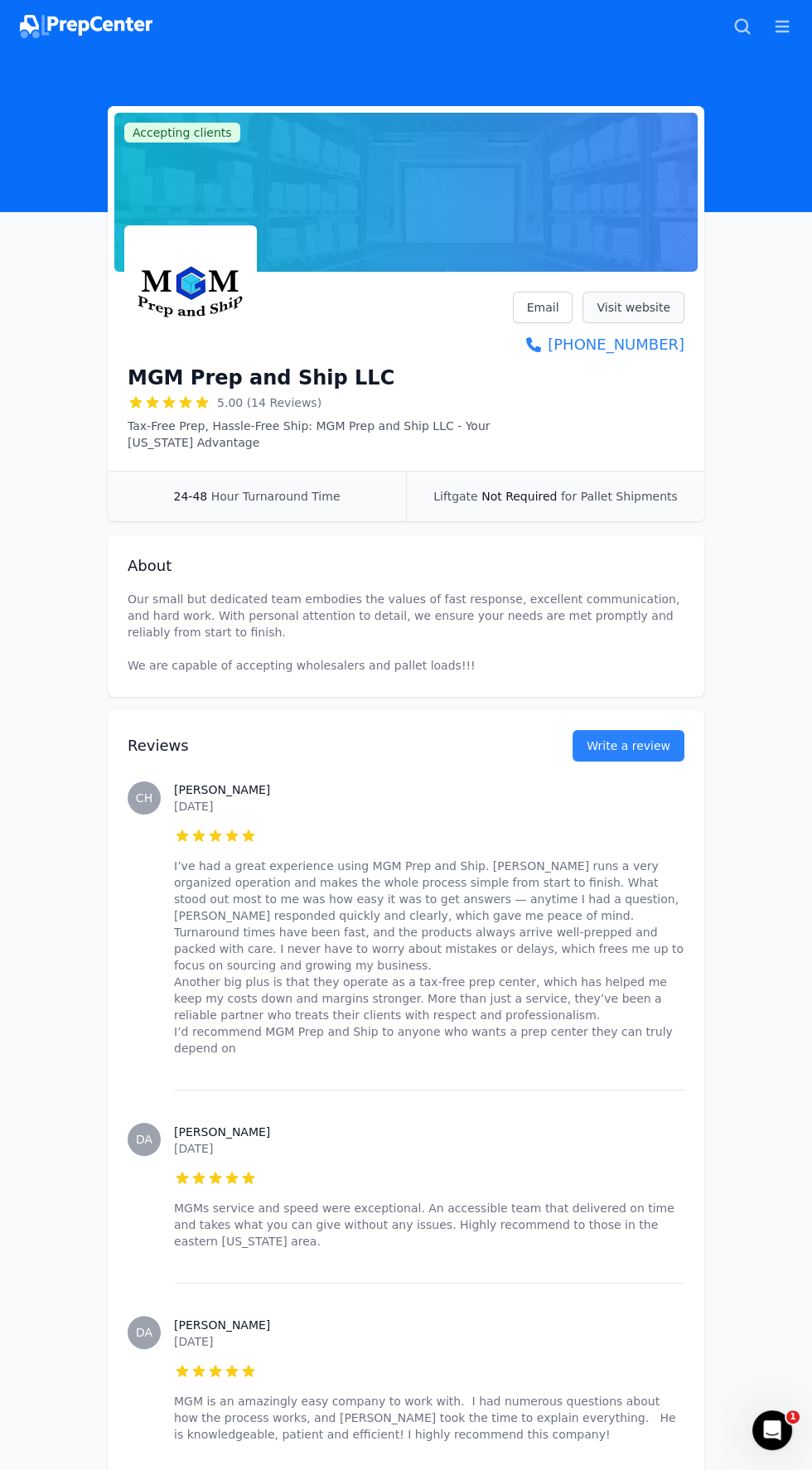
click at [674, 299] on link "Visit website" at bounding box center [634, 307] width 102 height 31
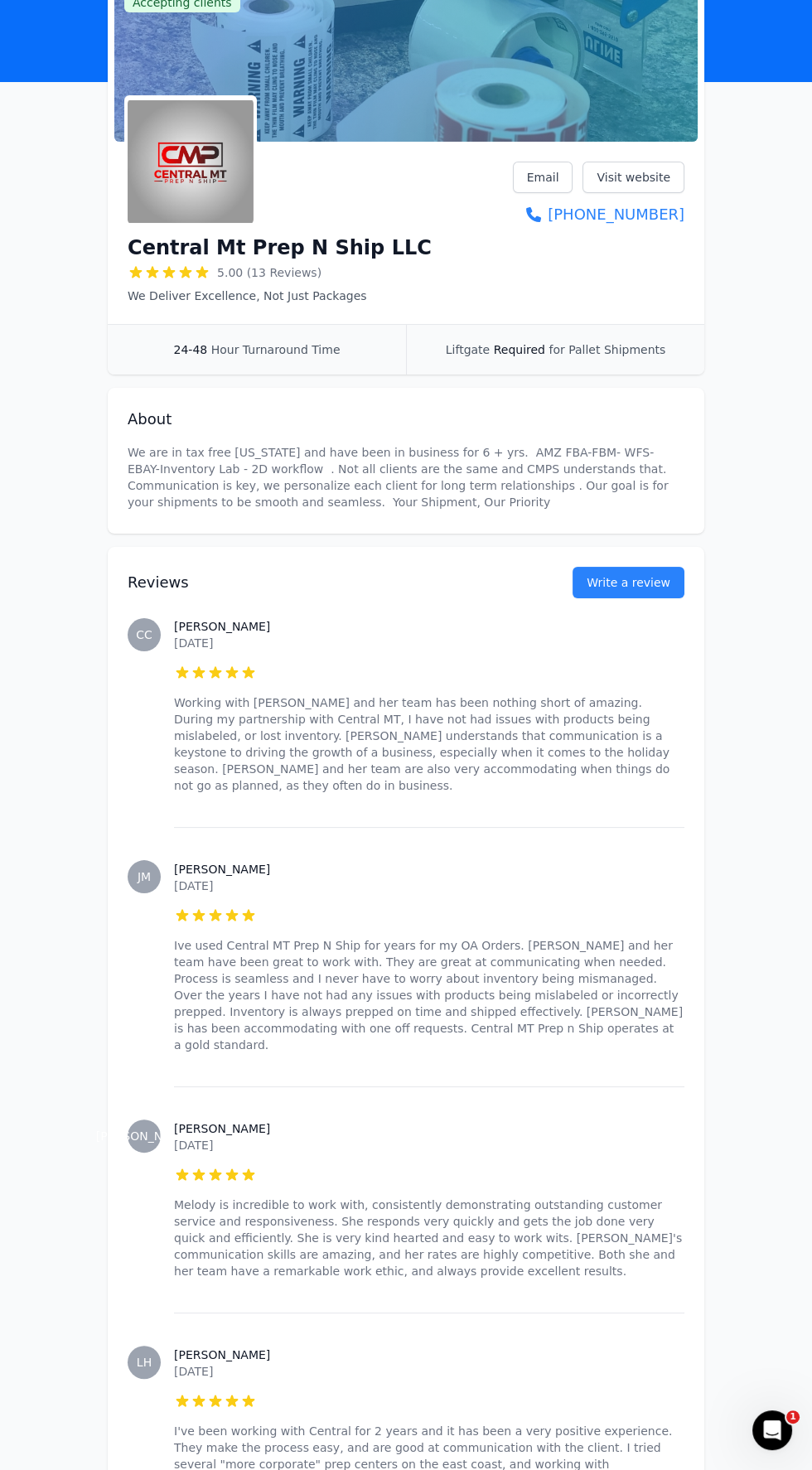
scroll to position [145, 0]
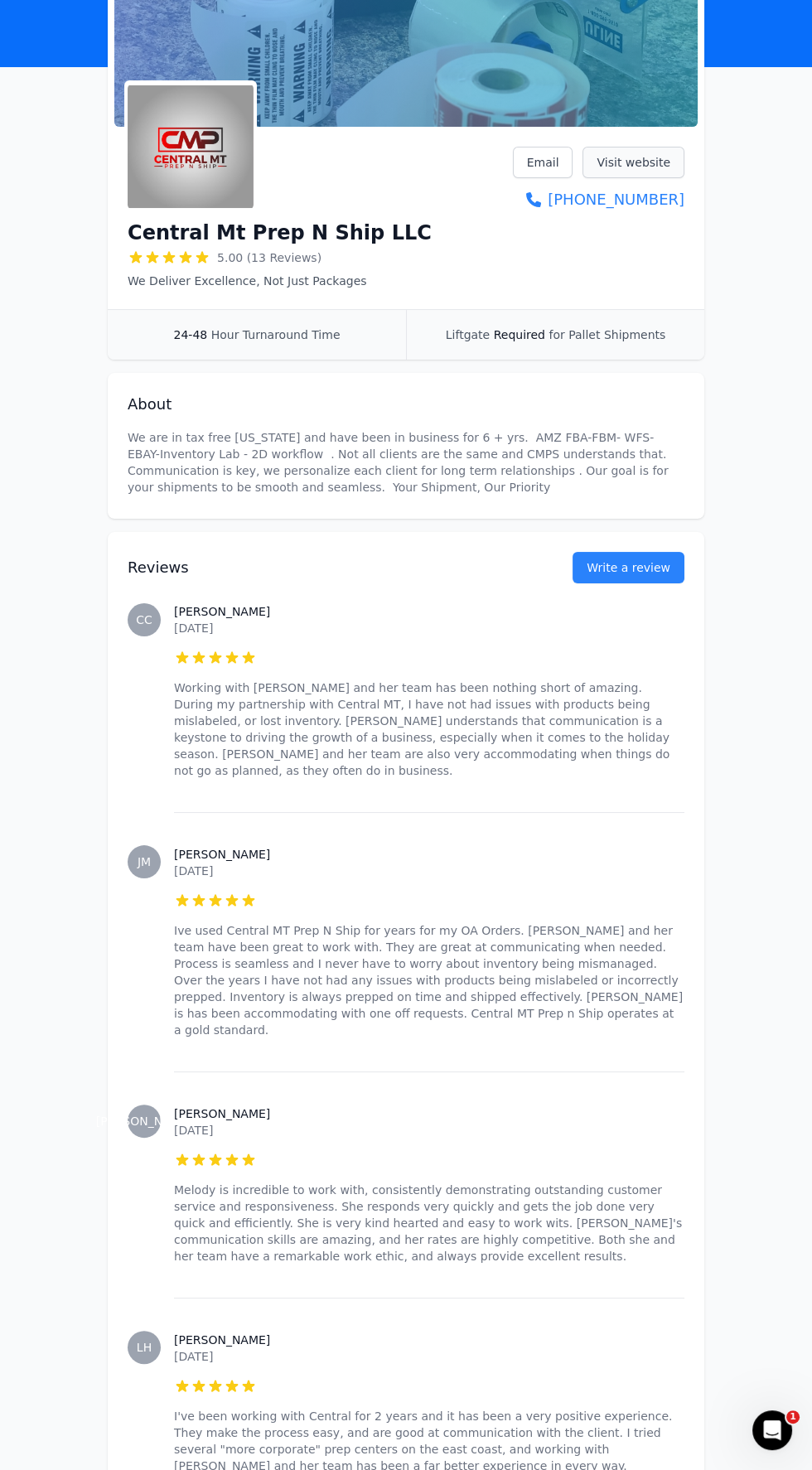
click at [670, 155] on link "Visit website" at bounding box center [634, 162] width 102 height 31
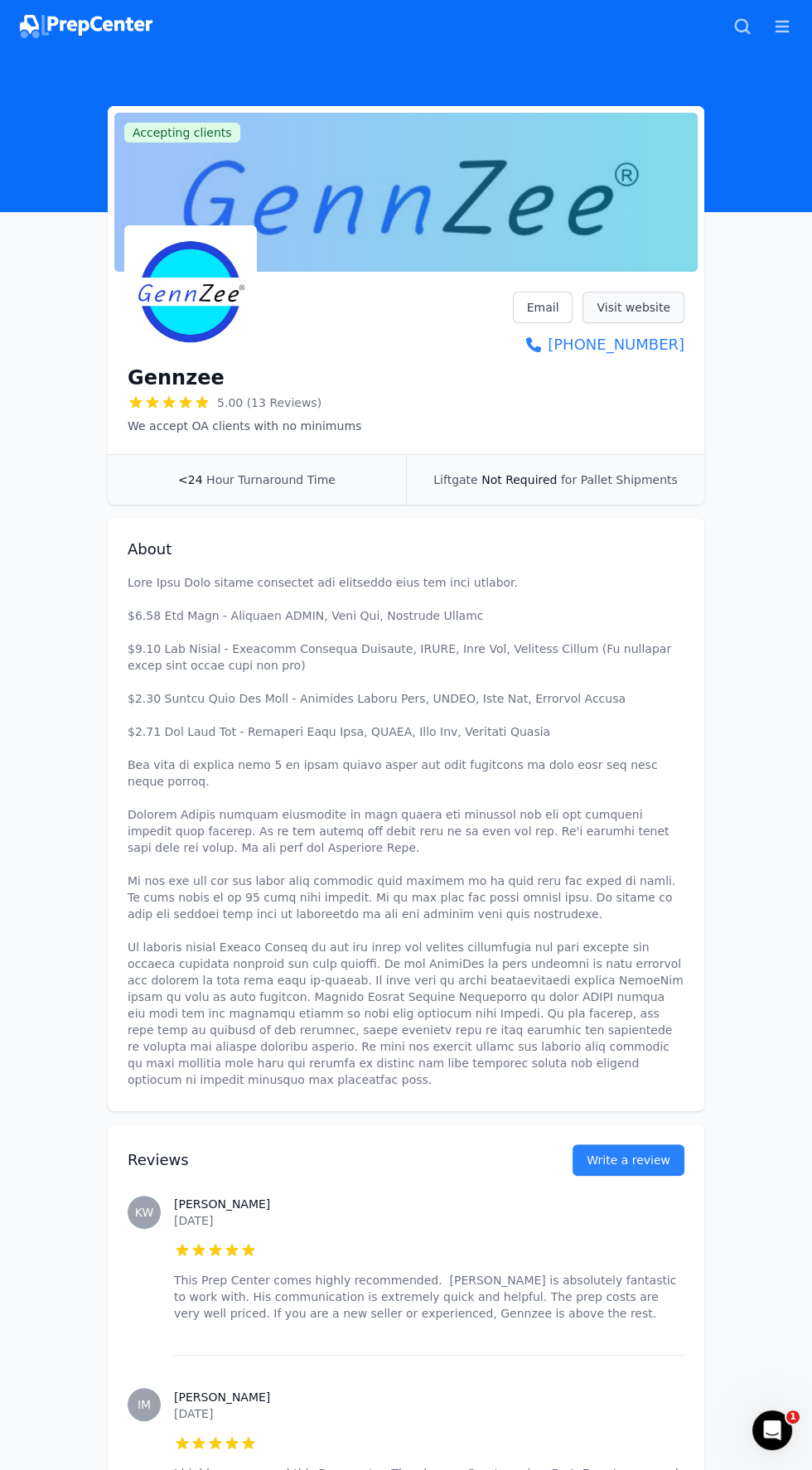
click at [638, 307] on link "Visit website" at bounding box center [634, 307] width 102 height 31
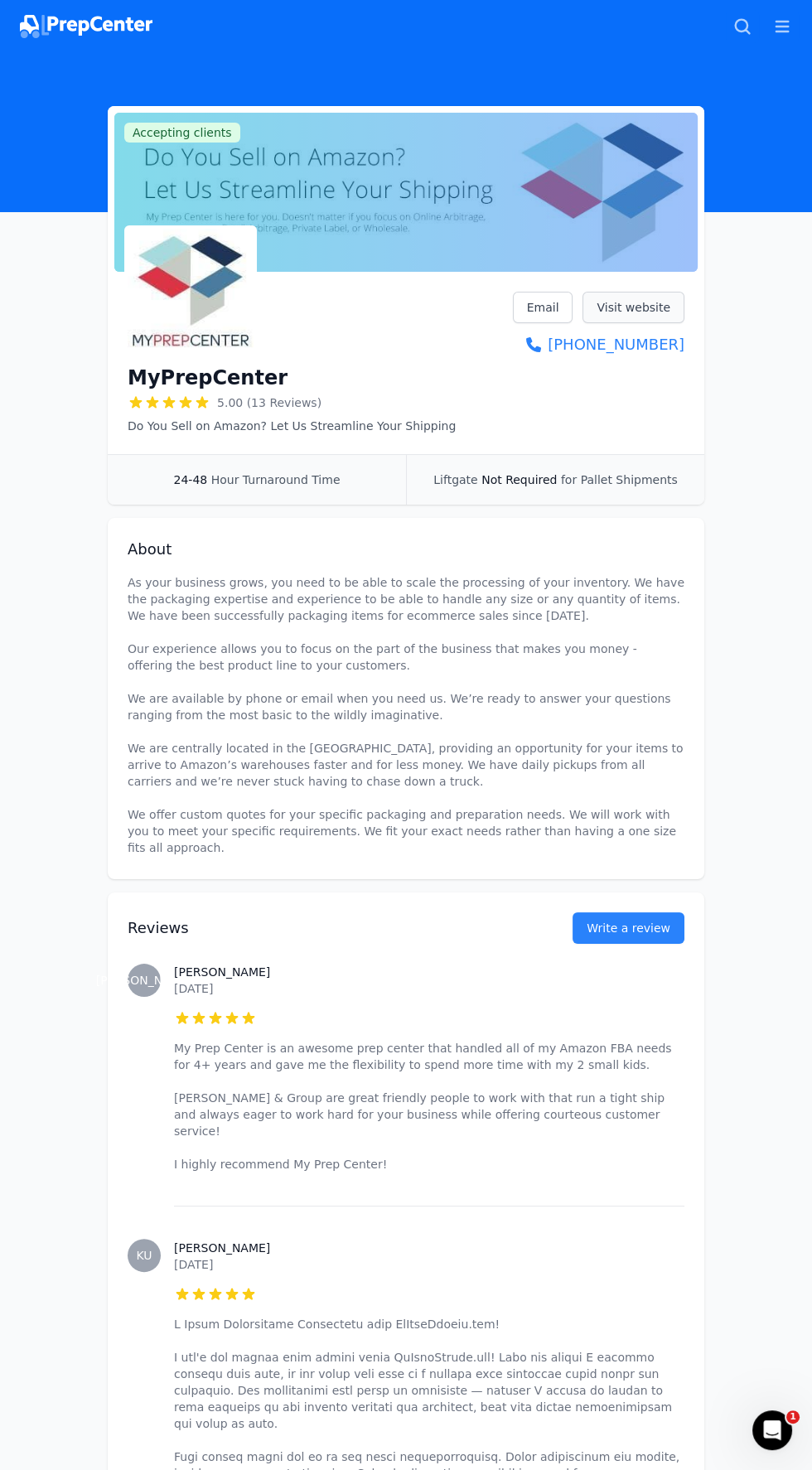
click at [647, 307] on link "Visit website" at bounding box center [634, 307] width 102 height 31
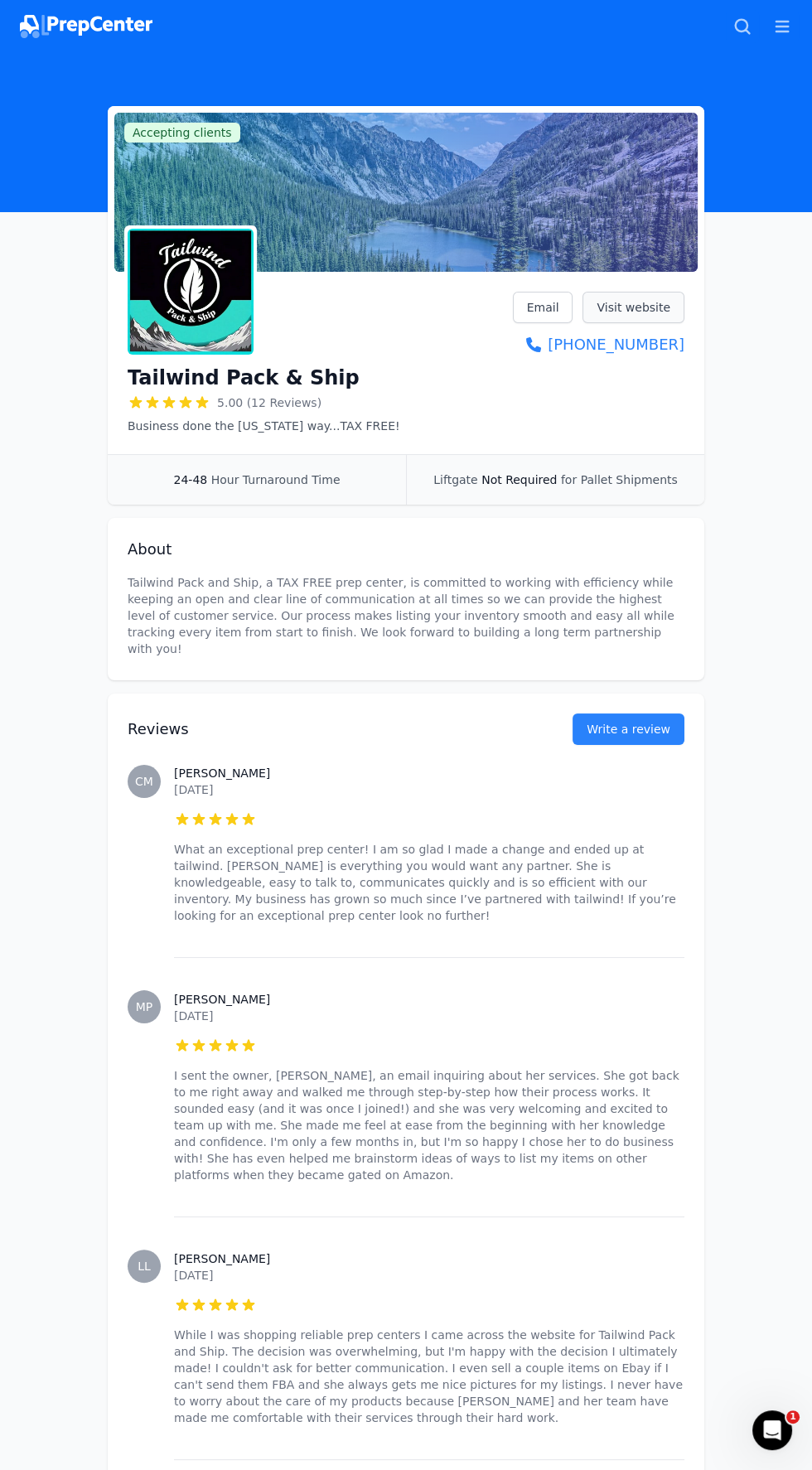
click at [655, 299] on link "Visit website" at bounding box center [634, 307] width 102 height 31
